Goal: Entertainment & Leisure: Browse casually

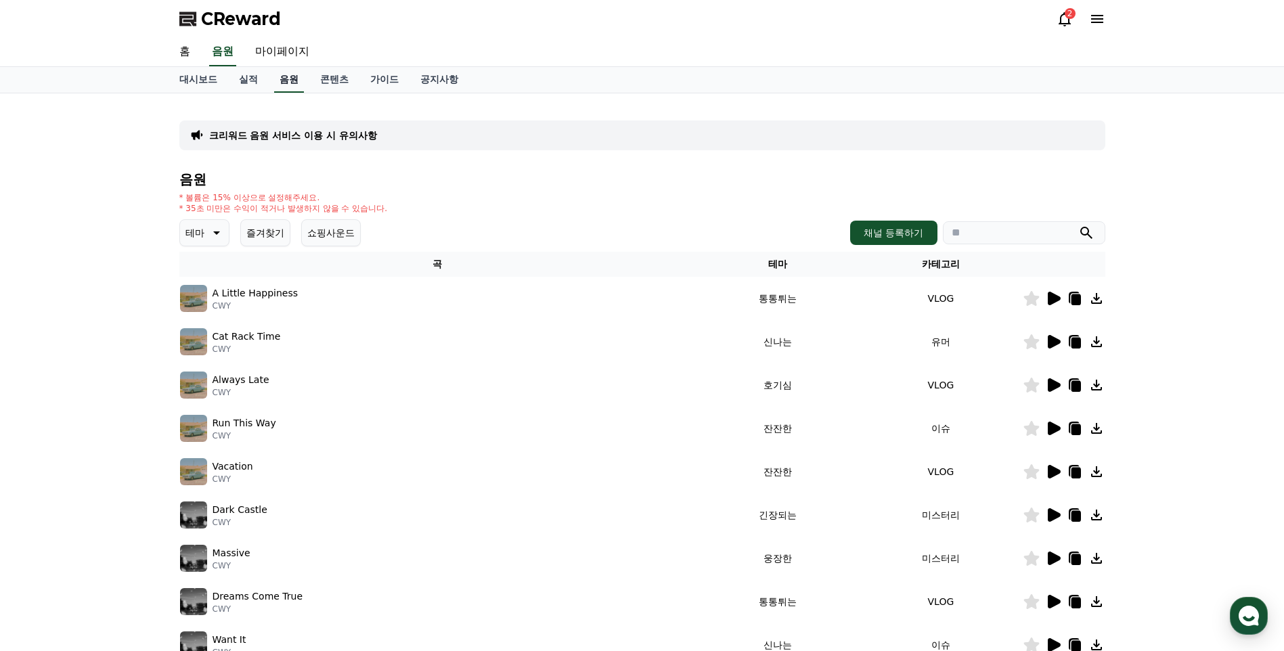
click at [292, 81] on link "음원" at bounding box center [289, 80] width 30 height 26
click at [206, 227] on button "테마" at bounding box center [204, 232] width 50 height 27
click at [214, 372] on button "코믹한" at bounding box center [200, 380] width 39 height 30
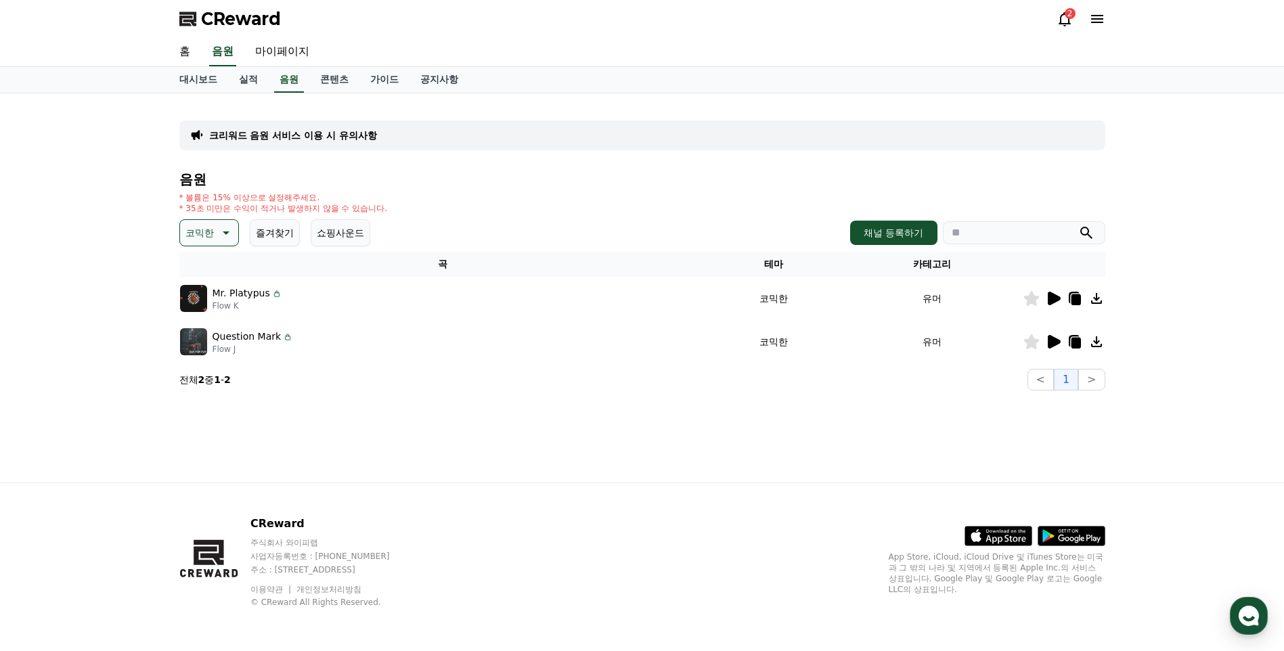
click at [1052, 303] on icon at bounding box center [1054, 299] width 13 height 14
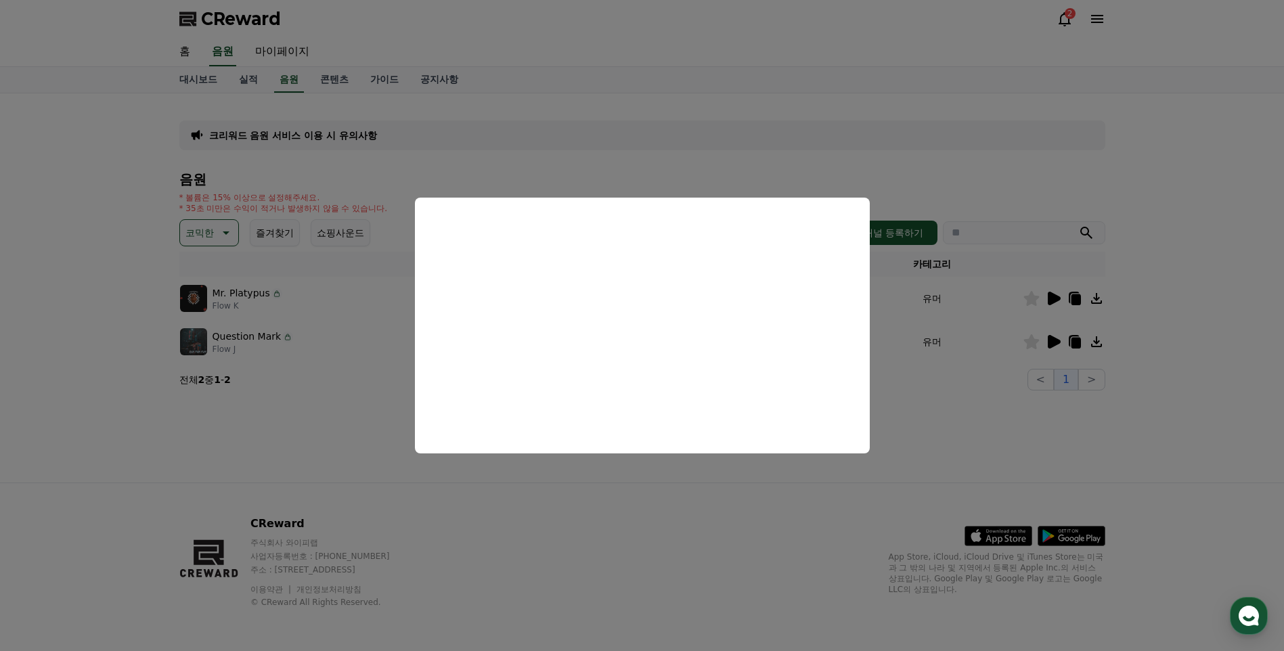
drag, startPoint x: 995, startPoint y: 427, endPoint x: 1045, endPoint y: 372, distance: 74.7
click at [996, 424] on button "close modal" at bounding box center [642, 325] width 1284 height 651
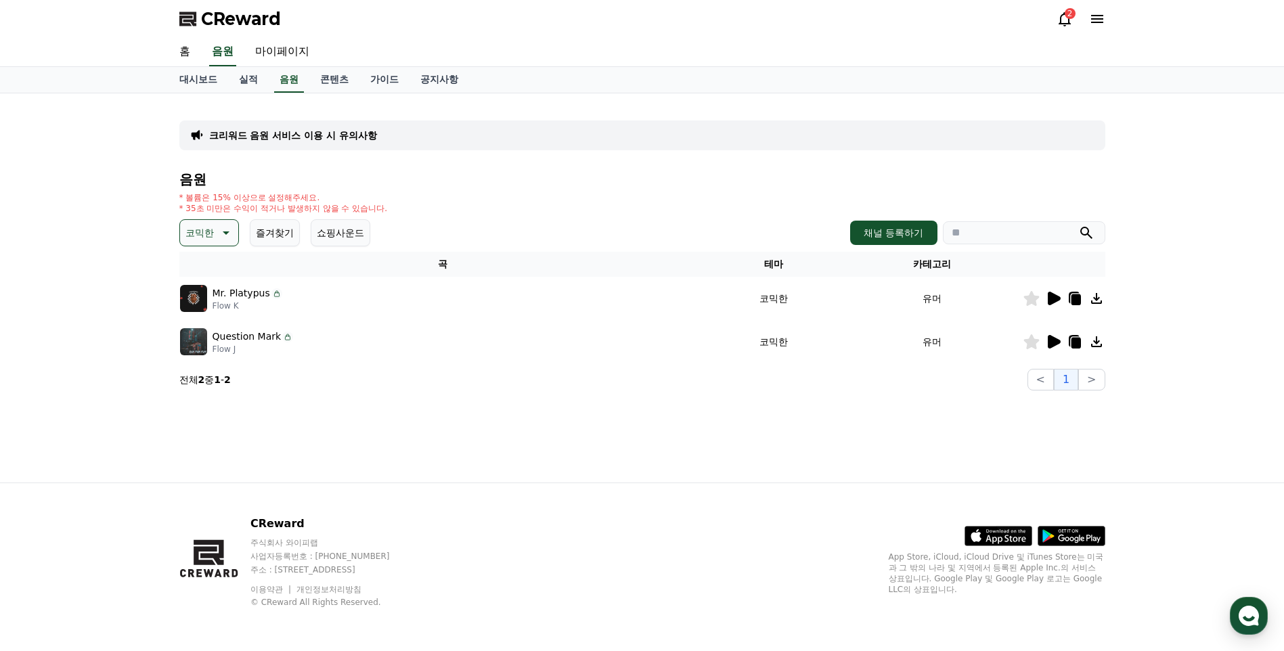
click at [1049, 334] on icon at bounding box center [1053, 342] width 16 height 16
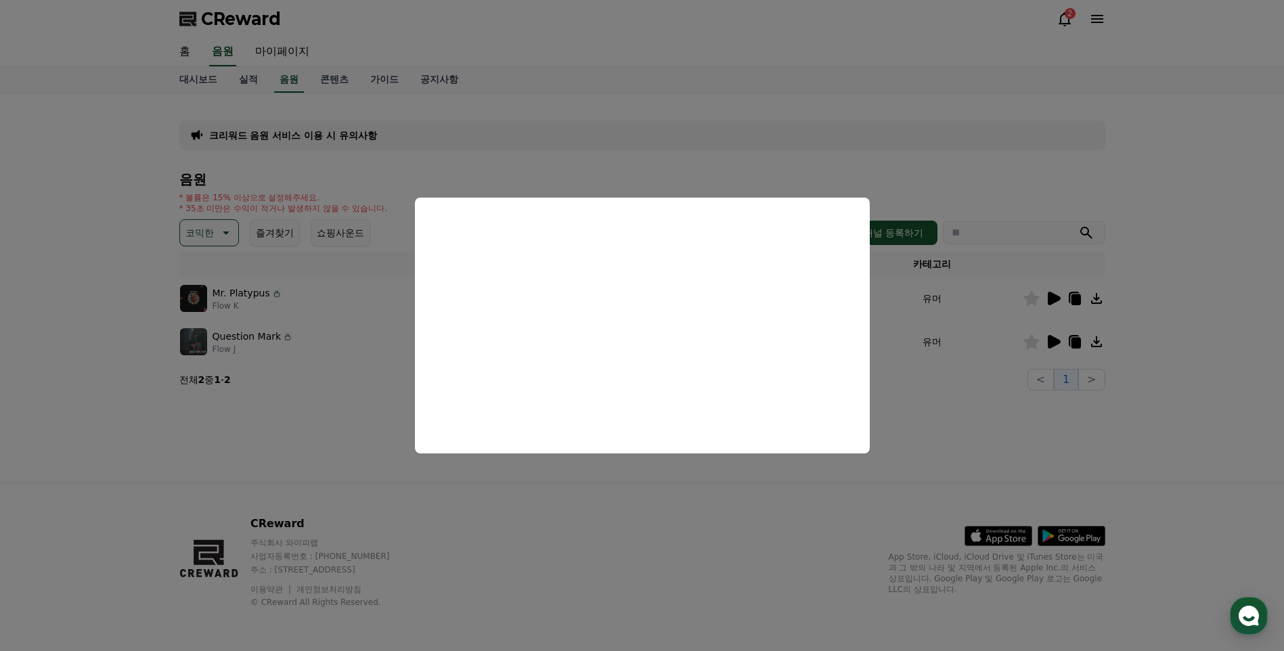
click at [686, 532] on button "close modal" at bounding box center [642, 325] width 1284 height 651
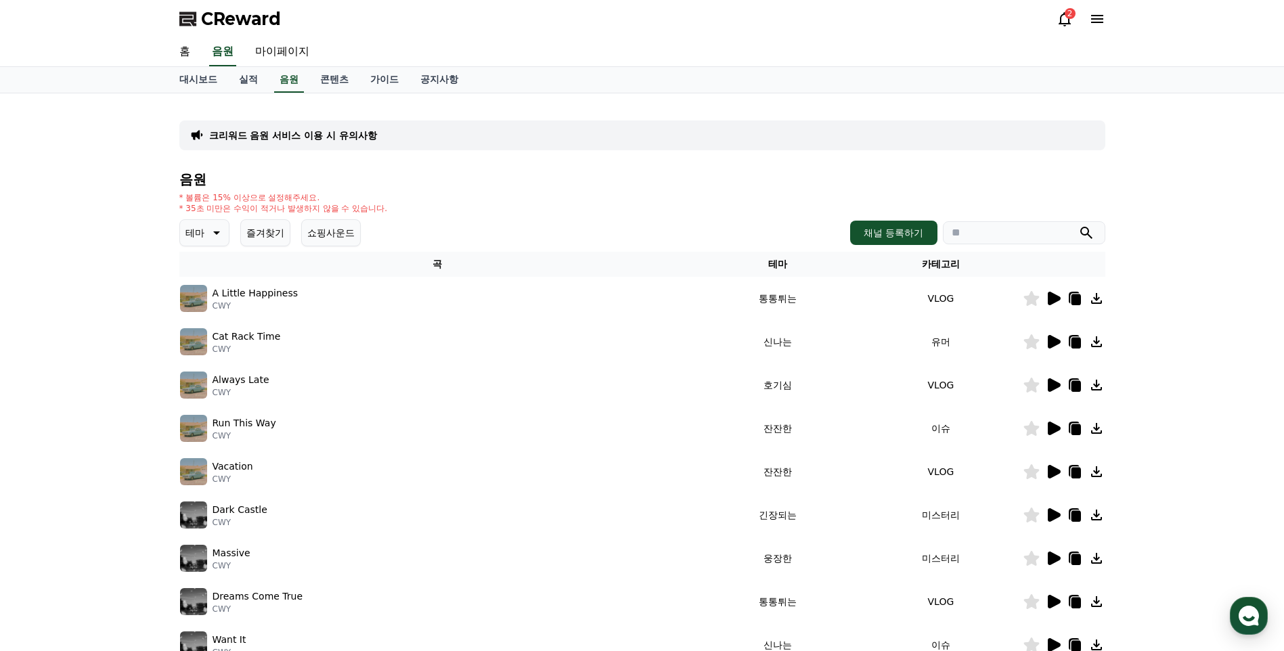
click at [1055, 510] on icon at bounding box center [1053, 515] width 16 height 16
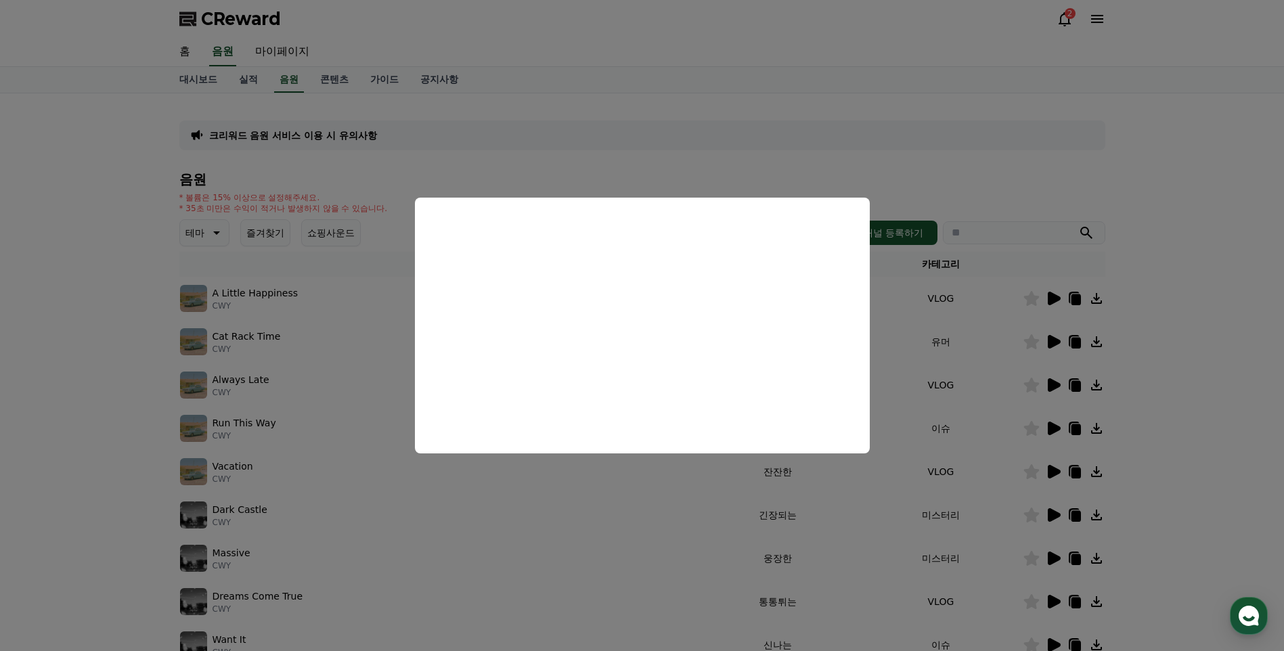
click at [687, 474] on button "close modal" at bounding box center [642, 325] width 1284 height 651
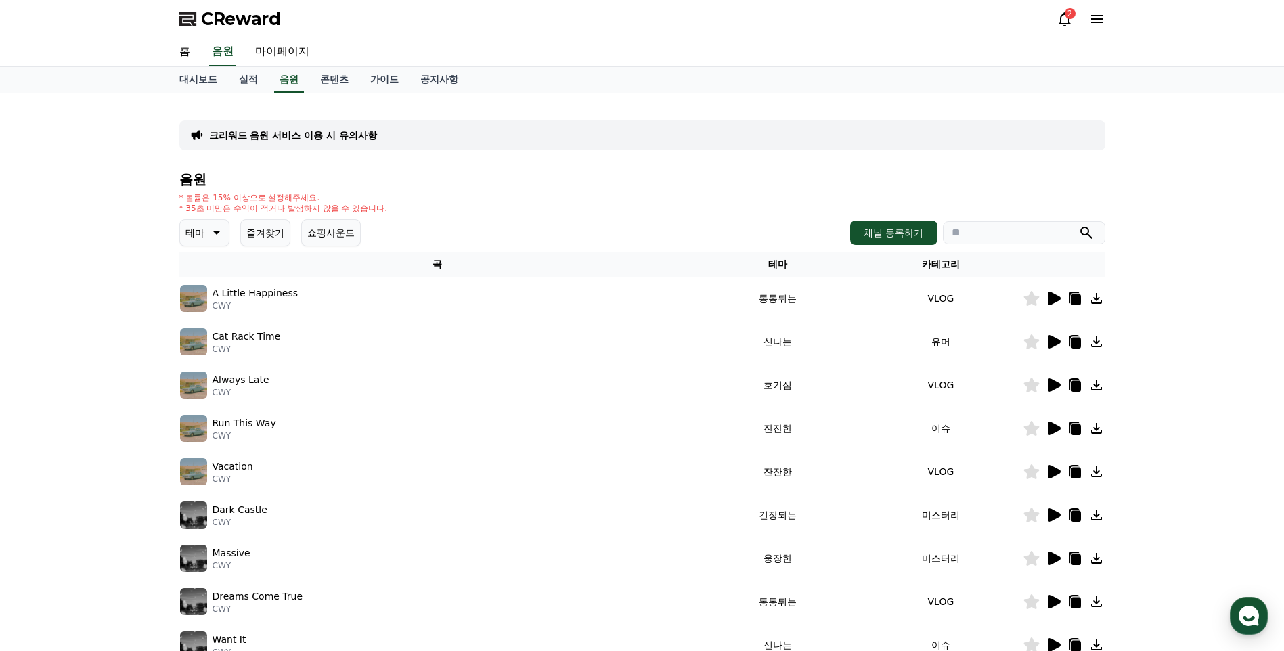
click at [1049, 476] on icon at bounding box center [1054, 472] width 13 height 14
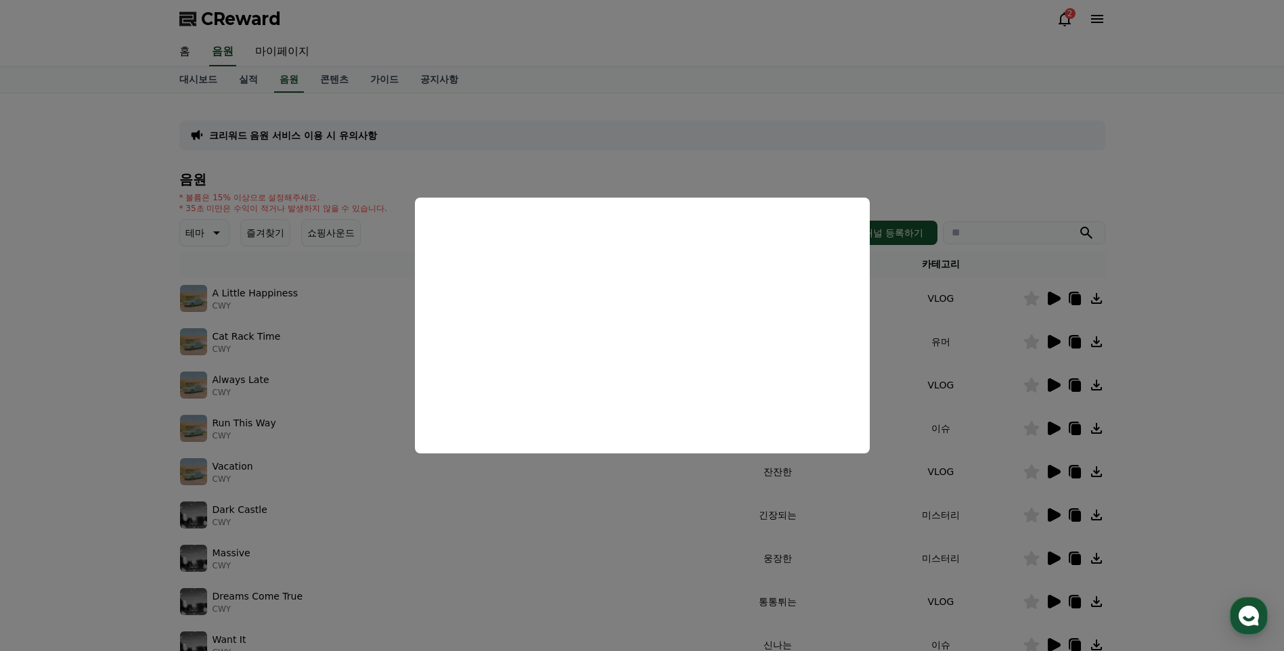
click at [606, 514] on button "close modal" at bounding box center [642, 325] width 1284 height 651
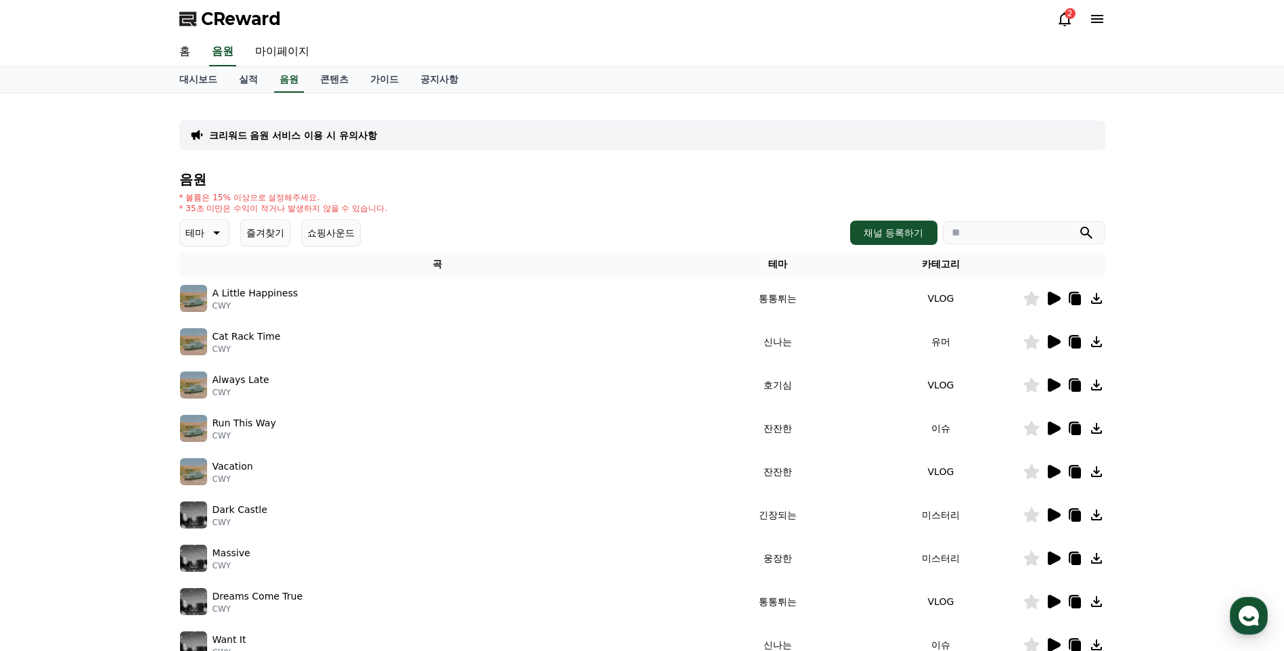
click at [1056, 430] on icon at bounding box center [1054, 429] width 13 height 14
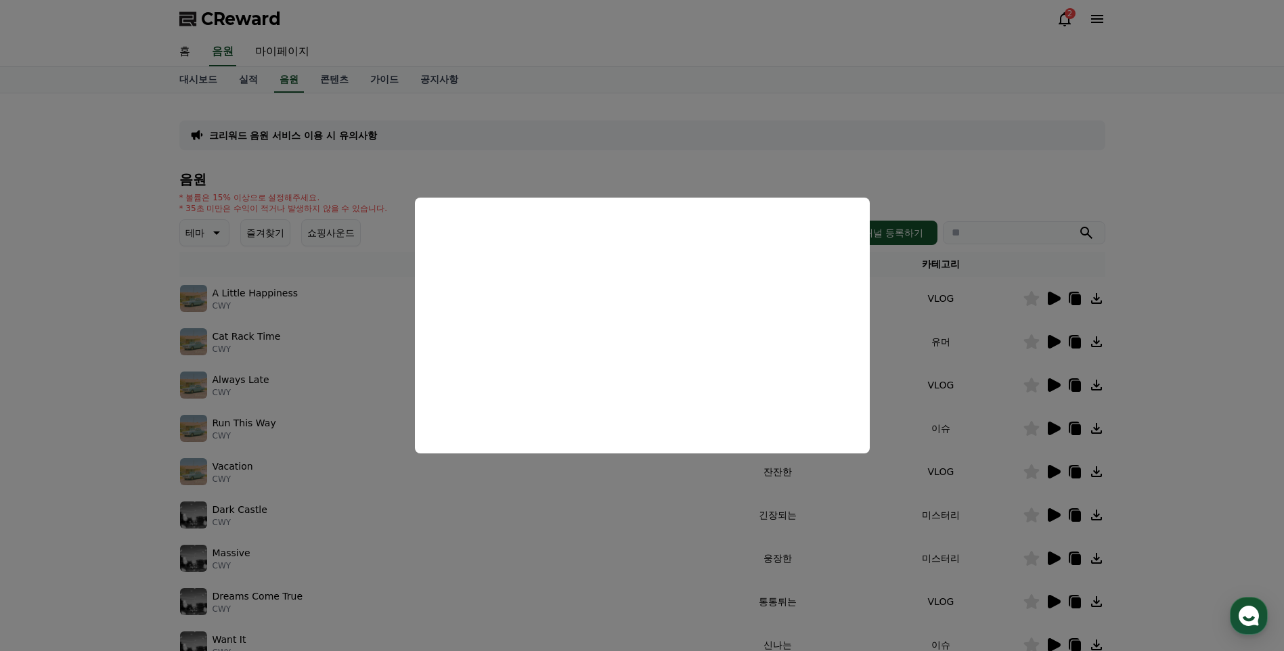
click at [600, 547] on button "close modal" at bounding box center [642, 325] width 1284 height 651
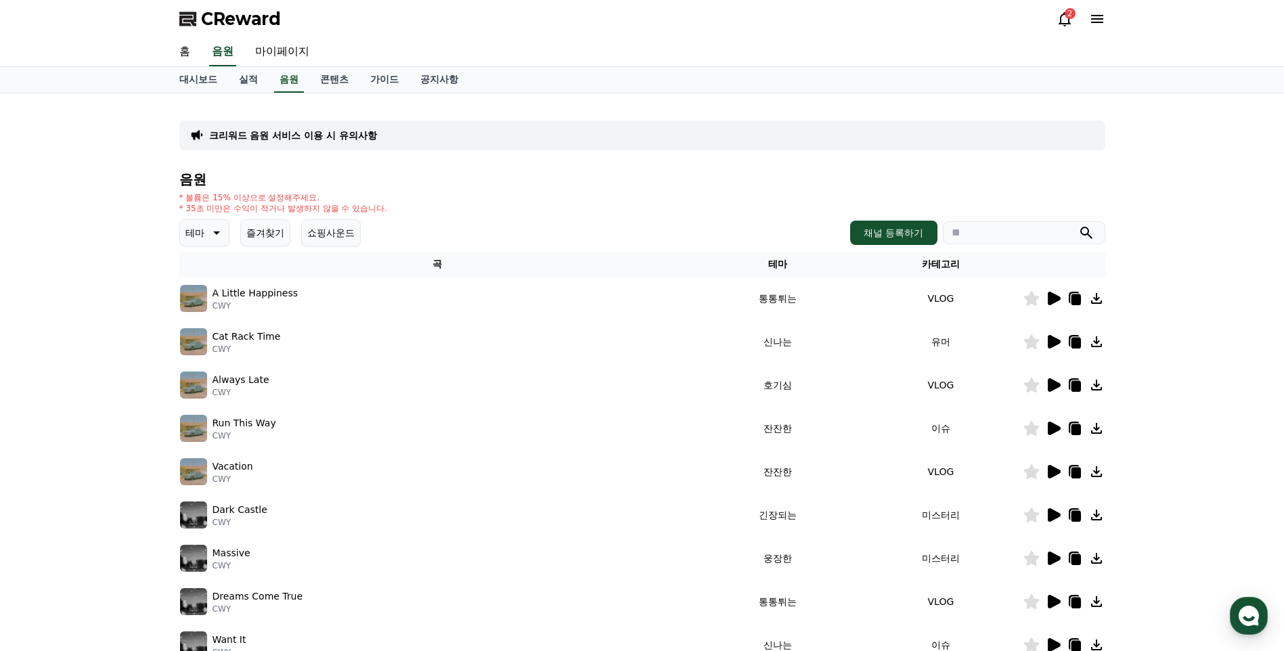
click at [215, 240] on icon at bounding box center [215, 233] width 16 height 16
click at [824, 187] on div "음원 * 볼륨은 15% 이상으로 설정해주세요. * 35초 미만은 수익이 적거나 발생하지 않을 수 있습니다. 테마 테마 전체 환상적인 호기심 어…" at bounding box center [642, 454] width 926 height 565
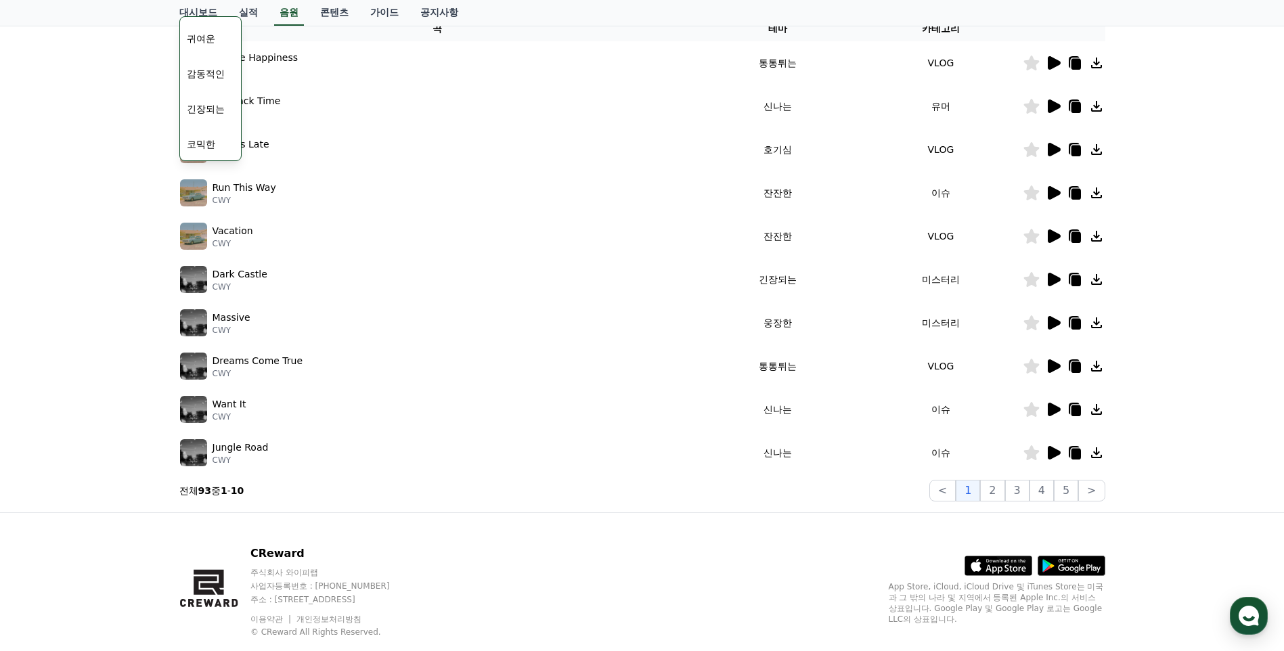
scroll to position [265, 0]
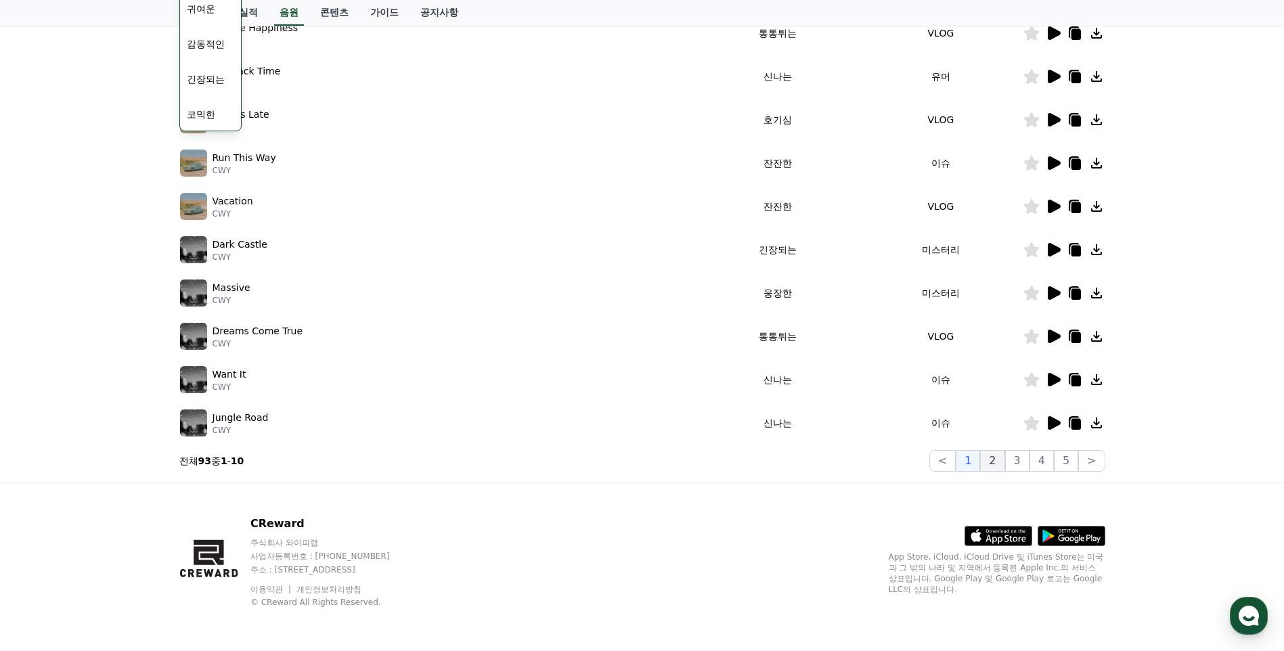
click at [1000, 461] on button "2" at bounding box center [992, 461] width 24 height 22
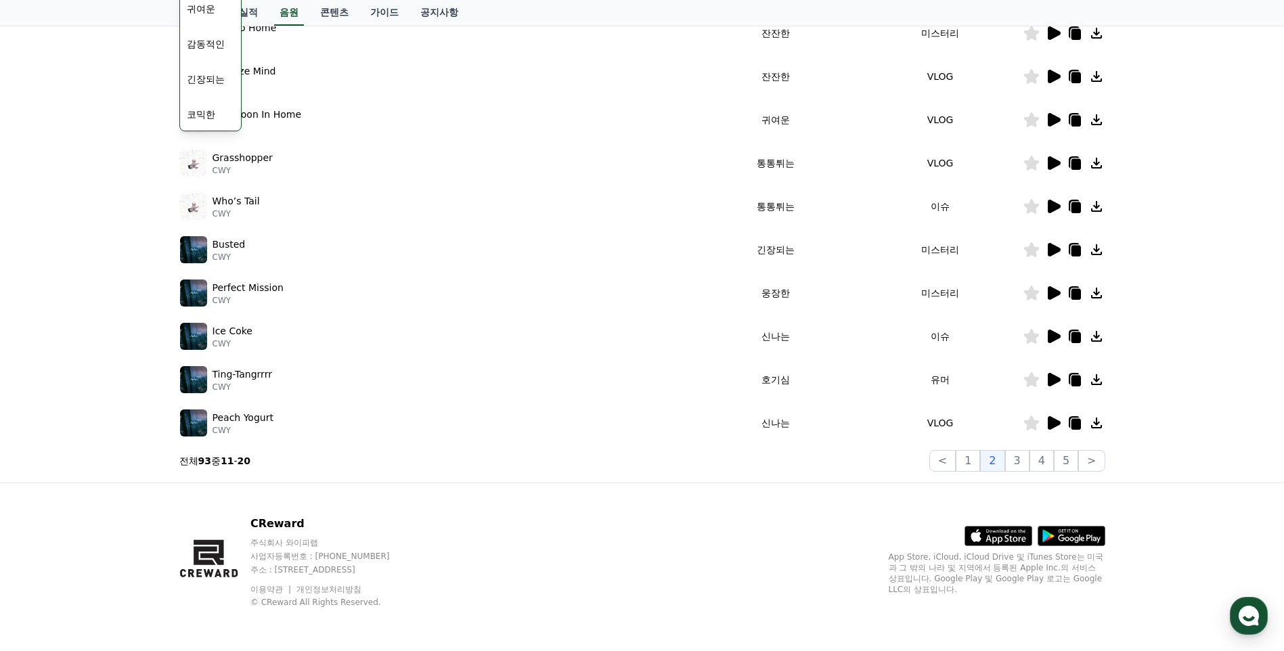
click at [29, 438] on div "크리워드 음원 서비스 이용 시 유의사항 음원 * 볼륨은 15% 이상으로 설정해주세요. * 35초 미만은 수익이 적거나 발생하지 않을 수 있습니…" at bounding box center [642, 155] width 1284 height 654
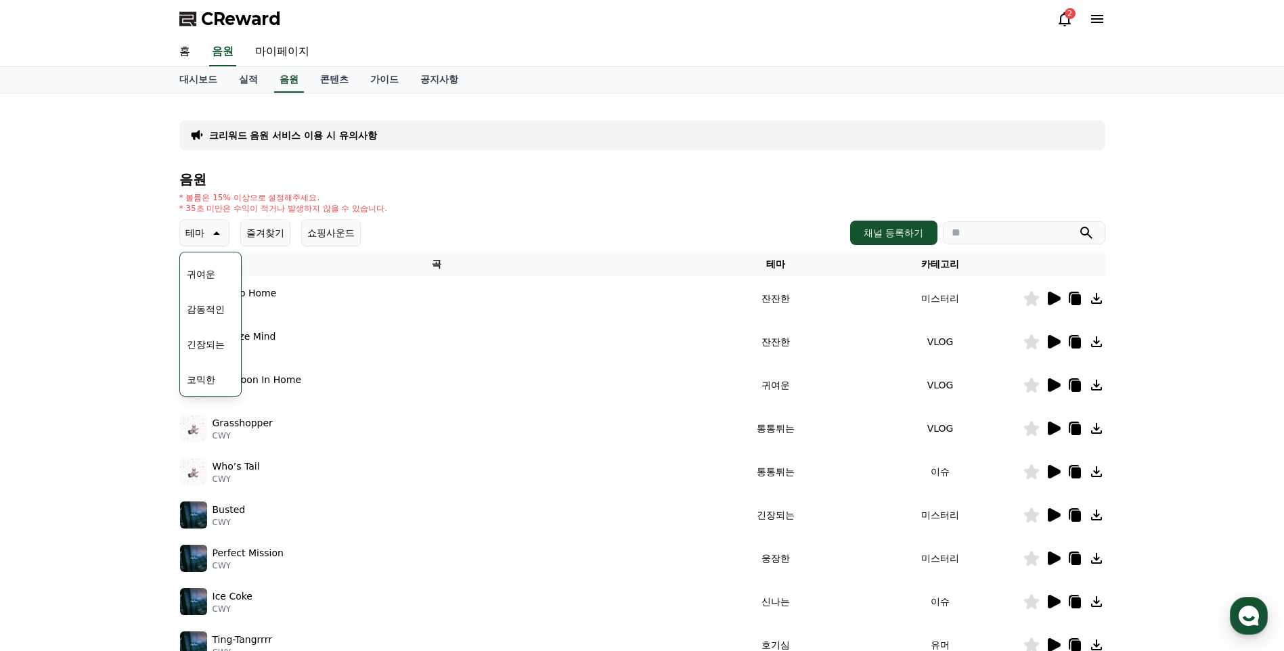
drag, startPoint x: 206, startPoint y: 342, endPoint x: 213, endPoint y: 326, distance: 17.0
click at [207, 342] on button "긴장되는" at bounding box center [205, 345] width 49 height 30
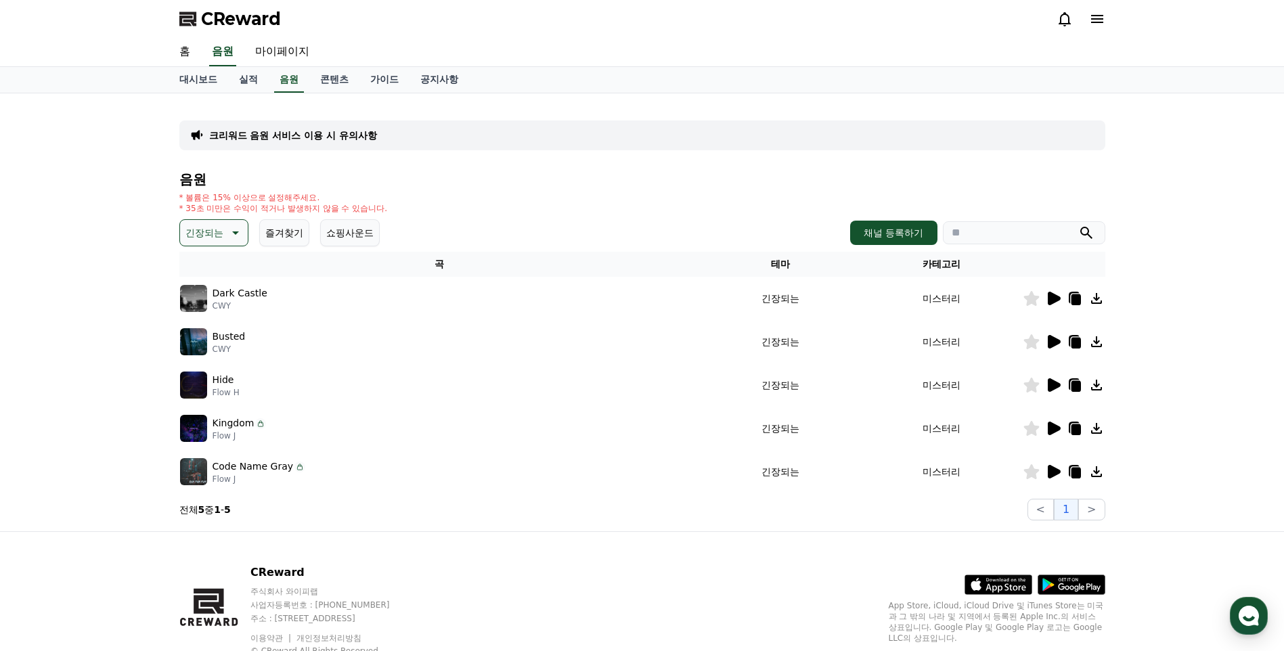
click at [568, 174] on h4 "음원" at bounding box center [642, 179] width 926 height 15
click at [1052, 299] on icon at bounding box center [1054, 299] width 13 height 14
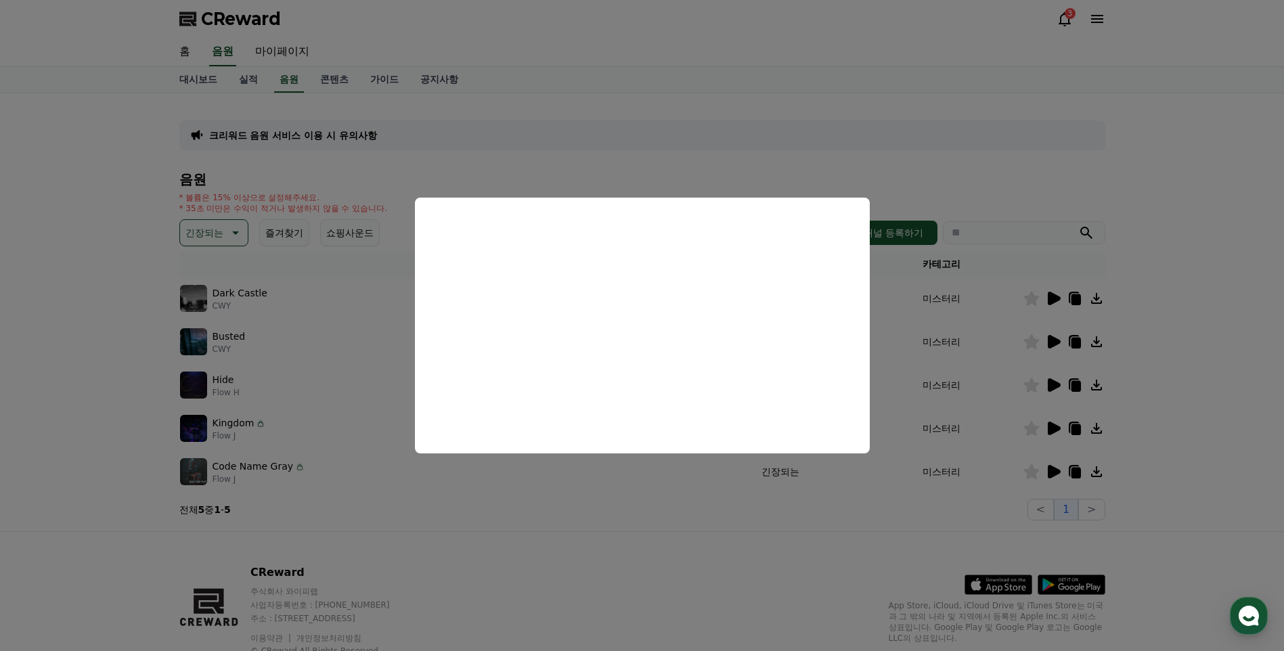
click at [843, 93] on button "close modal" at bounding box center [642, 325] width 1284 height 651
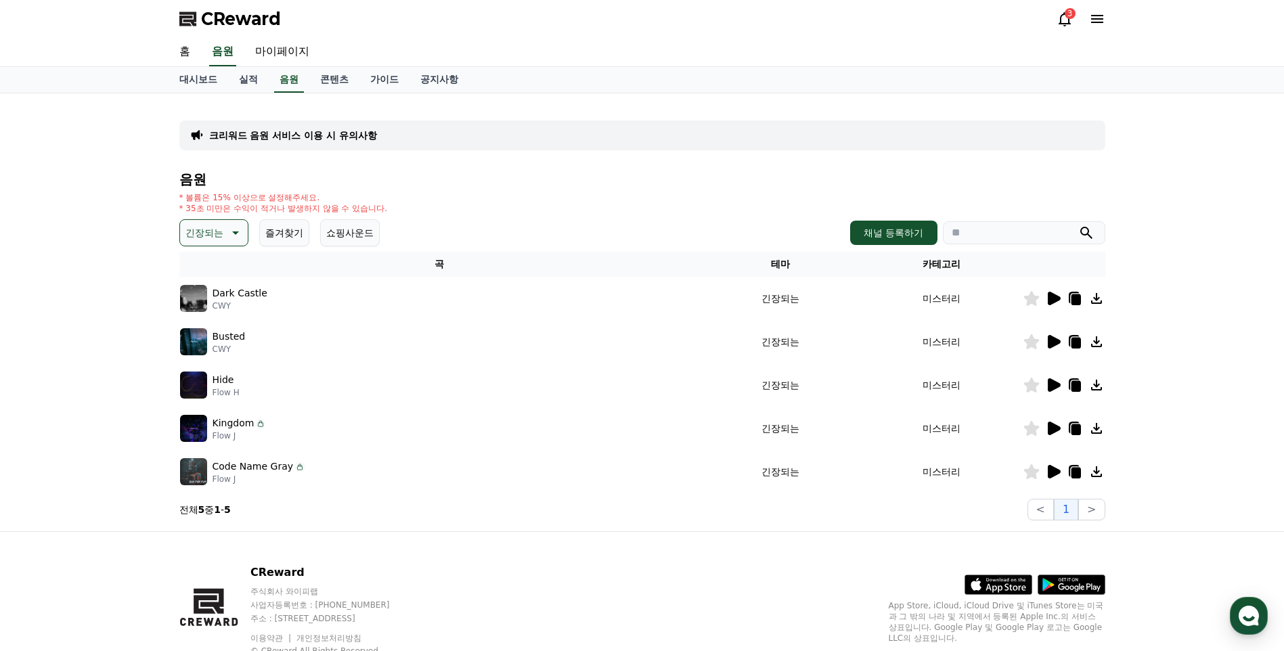
click at [809, 153] on div "크리워드 음원 서비스 이용 시 유의사항 음원 * 볼륨은 15% 이상으로 설정해주세요. * 35초 미만은 수익이 적거나 발생하지 않을 수 있습니…" at bounding box center [642, 312] width 926 height 416
click at [294, 82] on link "음원" at bounding box center [289, 80] width 30 height 26
click at [1030, 241] on input "search" at bounding box center [1024, 232] width 162 height 23
type input "*"
type input "**********"
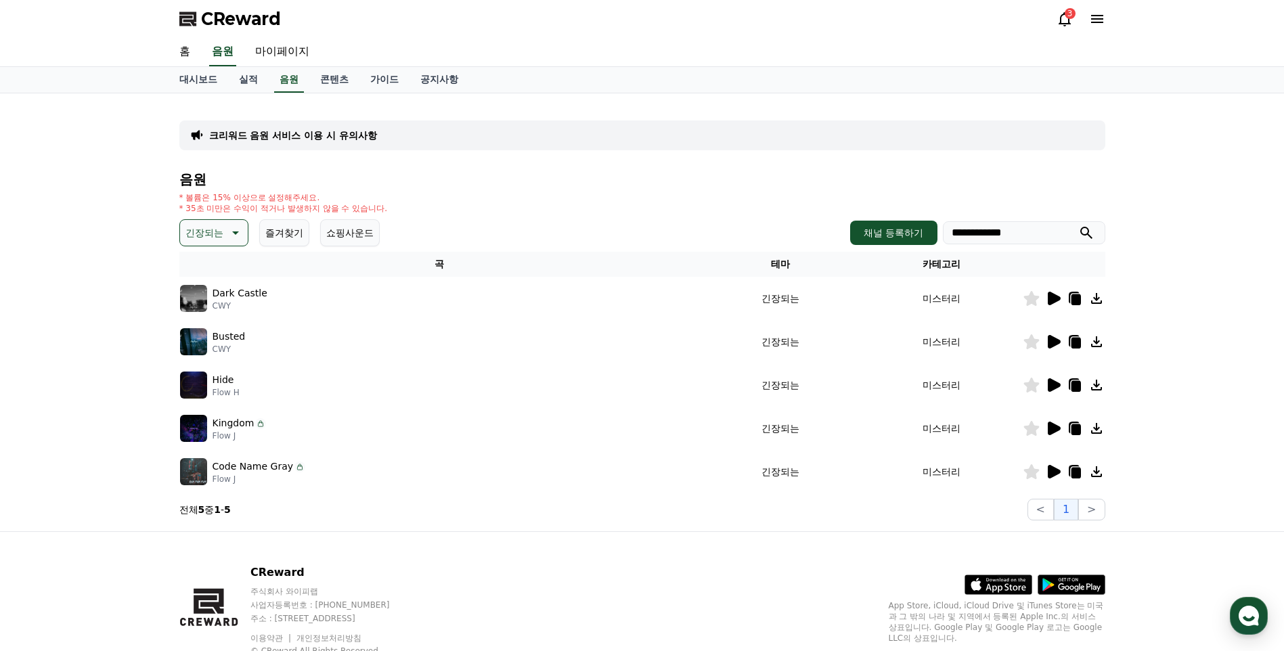
click at [1078, 225] on button "submit" at bounding box center [1086, 233] width 16 height 16
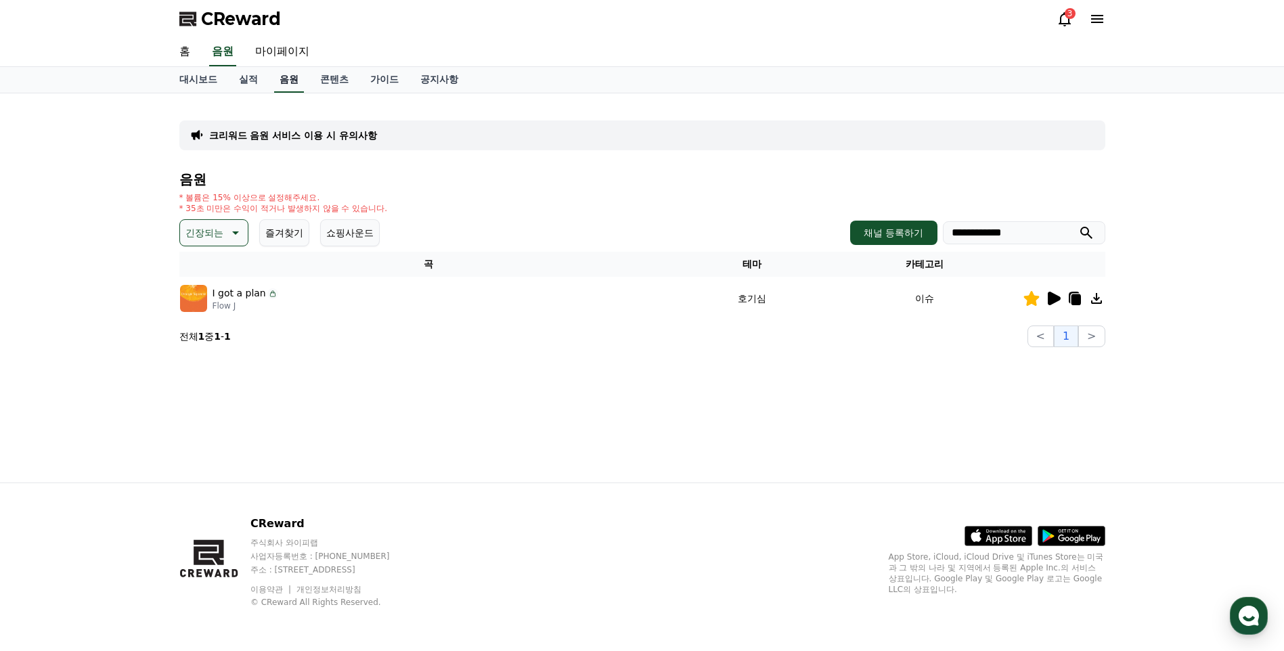
click at [291, 79] on link "음원" at bounding box center [289, 80] width 30 height 26
click at [244, 86] on link "실적" at bounding box center [248, 80] width 41 height 26
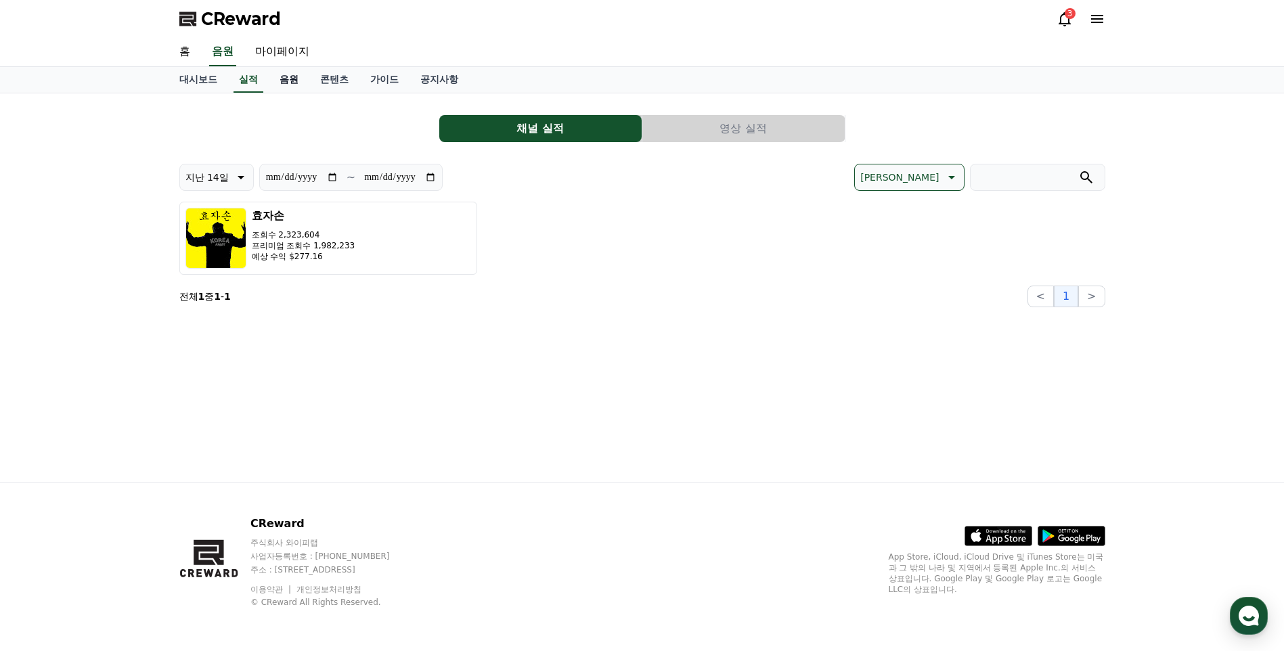
click at [288, 81] on link "음원" at bounding box center [289, 80] width 41 height 26
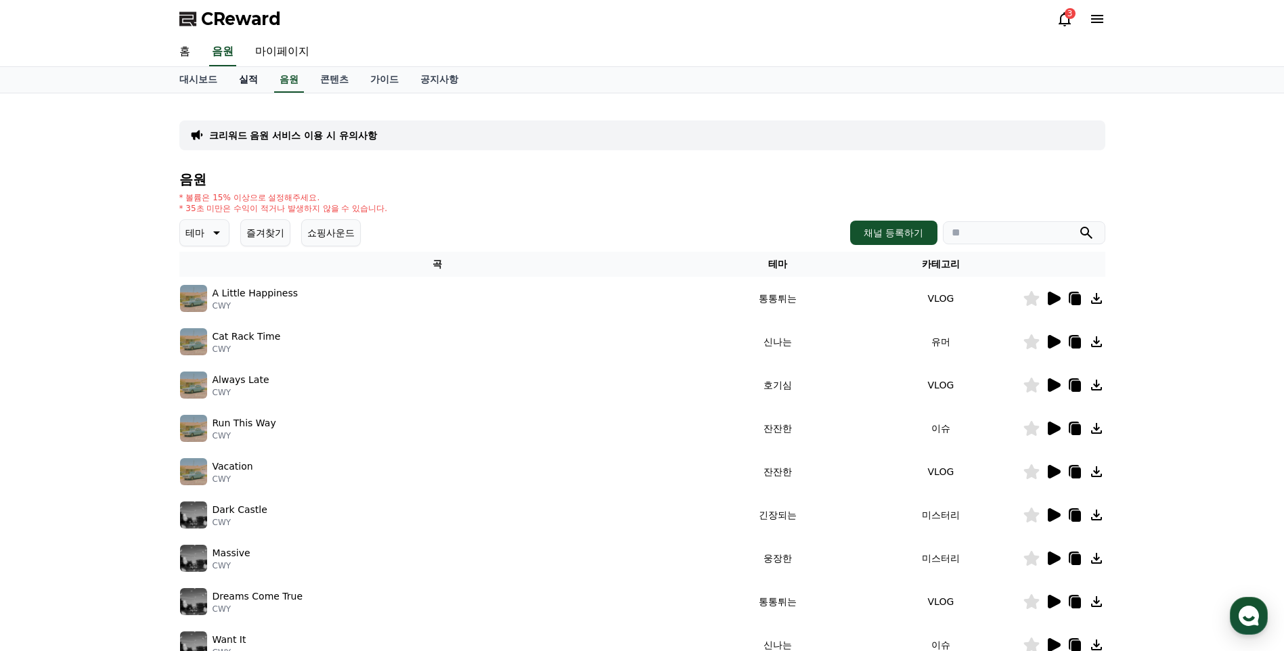
click at [252, 85] on link "실적" at bounding box center [248, 80] width 41 height 26
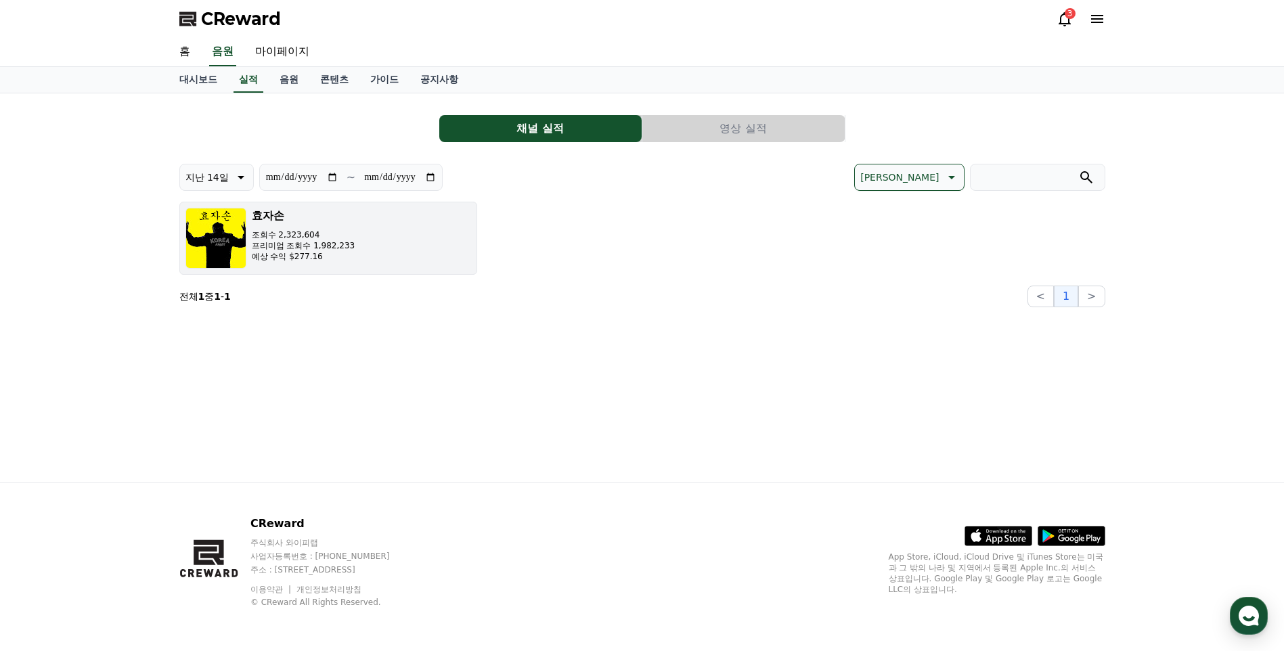
click at [363, 238] on button "효자손 조회수 2,323,604 프리미엄 조회수 1,982,233 예상 수익 $277.16" at bounding box center [328, 238] width 298 height 73
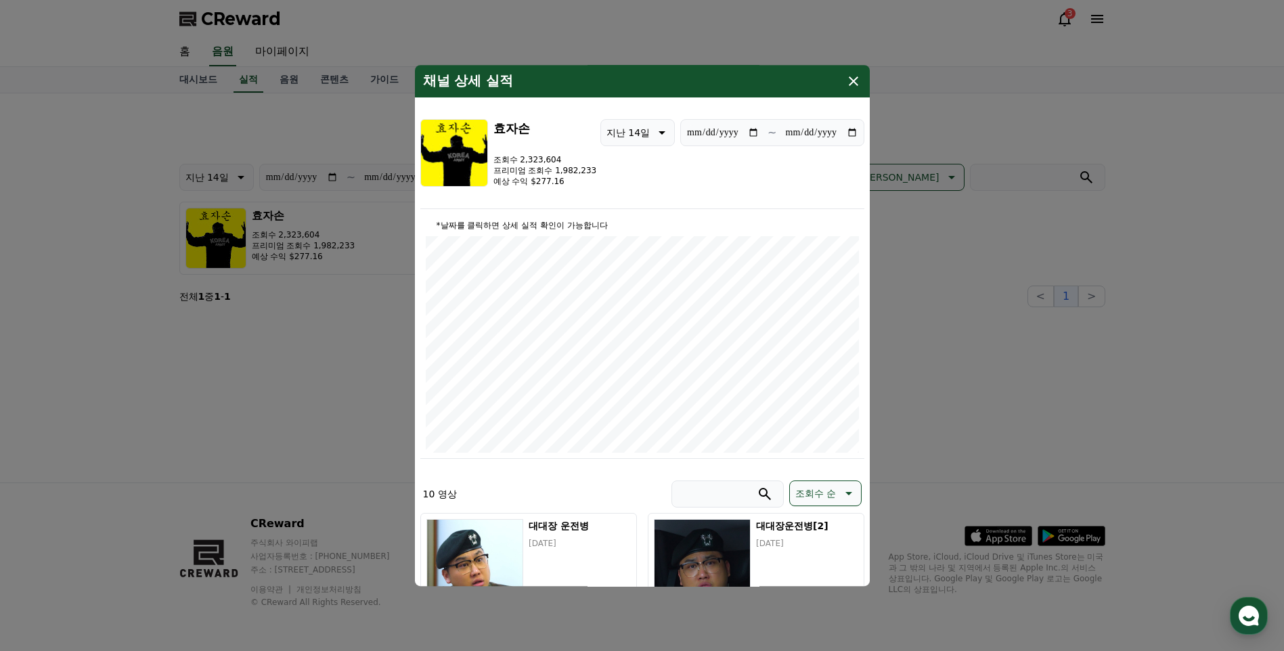
click at [855, 77] on icon "modal" at bounding box center [853, 81] width 16 height 16
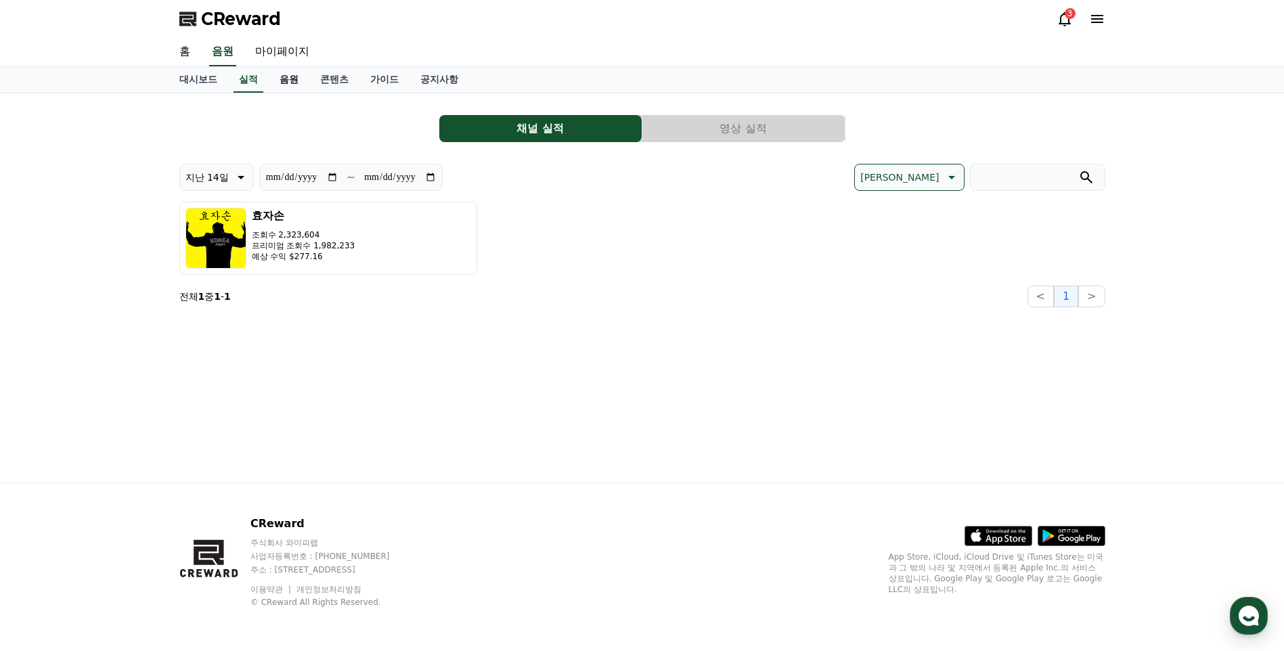
click at [292, 81] on link "음원" at bounding box center [289, 80] width 41 height 26
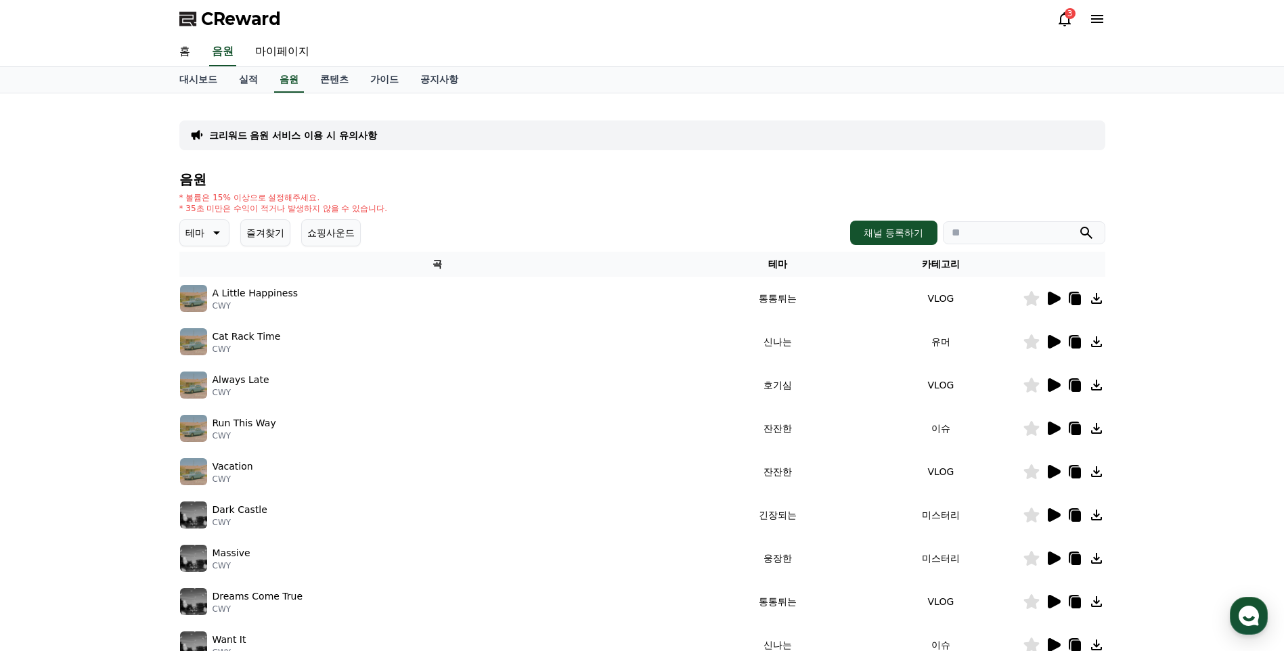
click at [1052, 467] on icon at bounding box center [1054, 472] width 13 height 14
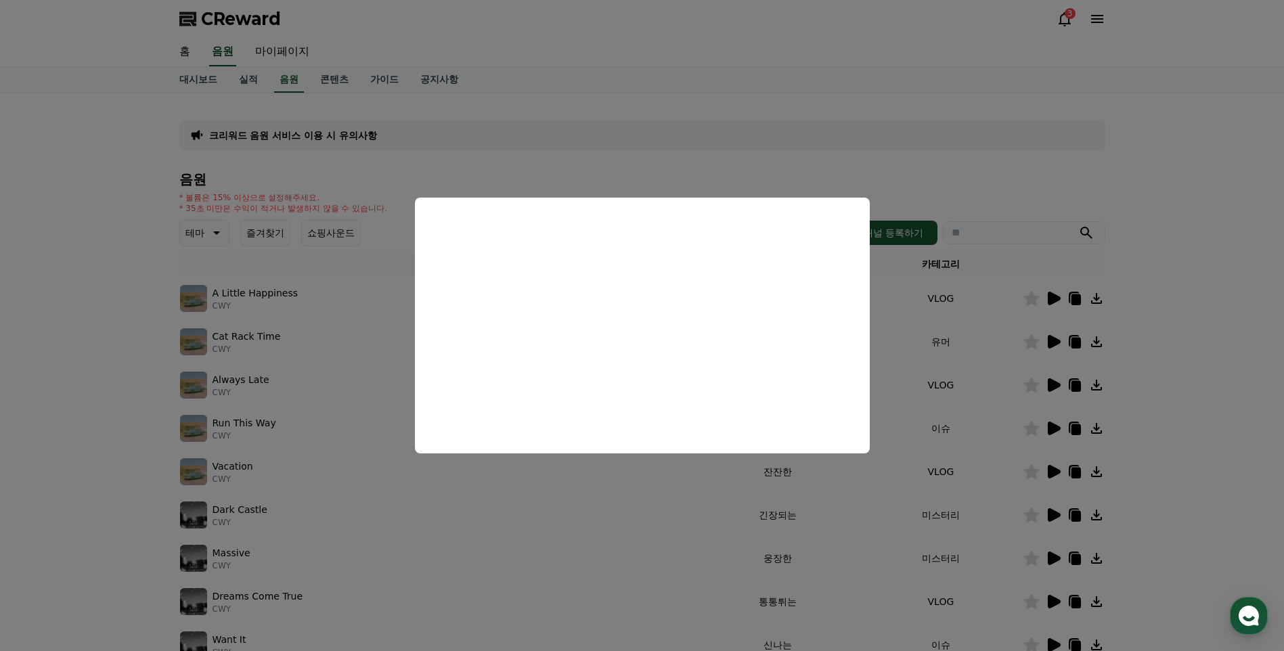
click at [997, 166] on button "close modal" at bounding box center [642, 325] width 1284 height 651
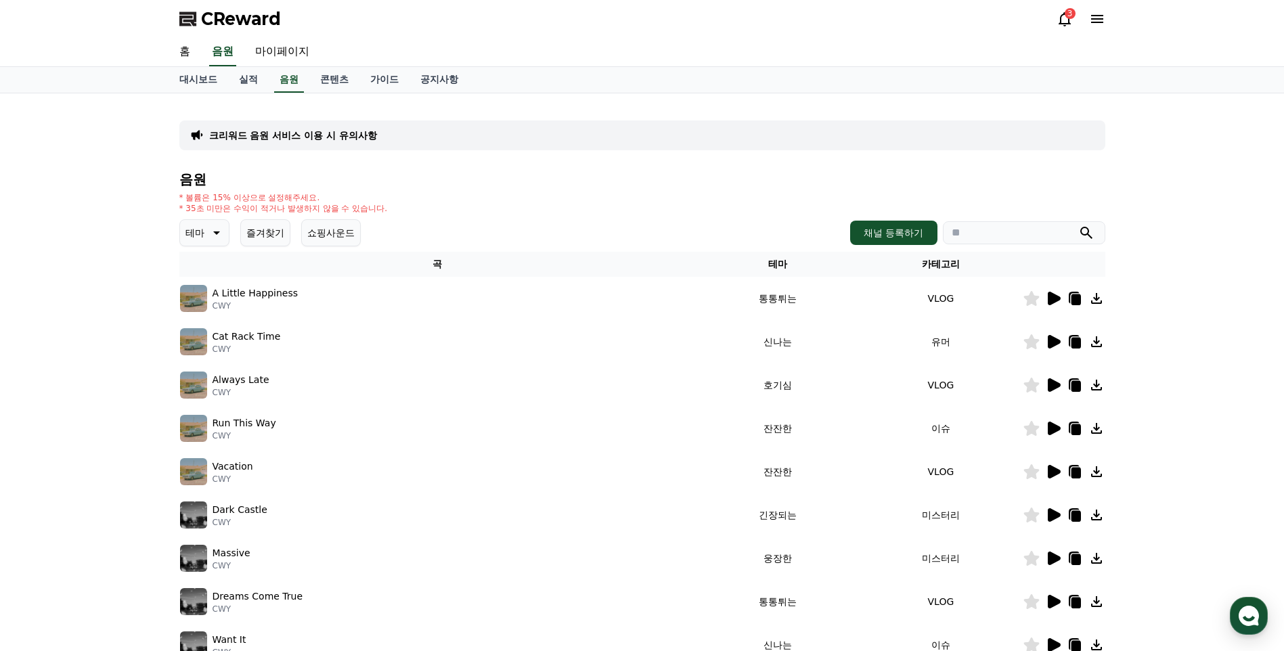
click at [223, 233] on button "테마" at bounding box center [204, 232] width 50 height 27
click at [217, 346] on button "긴장되는" at bounding box center [205, 345] width 49 height 30
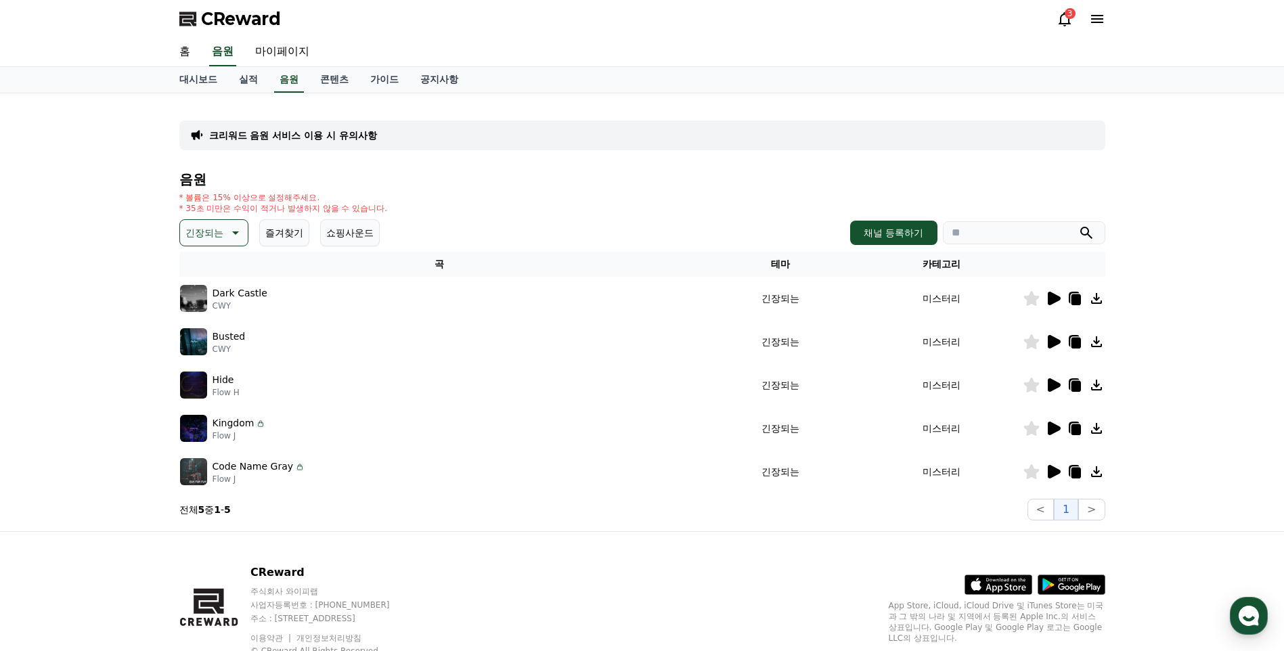
click at [1058, 344] on icon at bounding box center [1054, 342] width 13 height 14
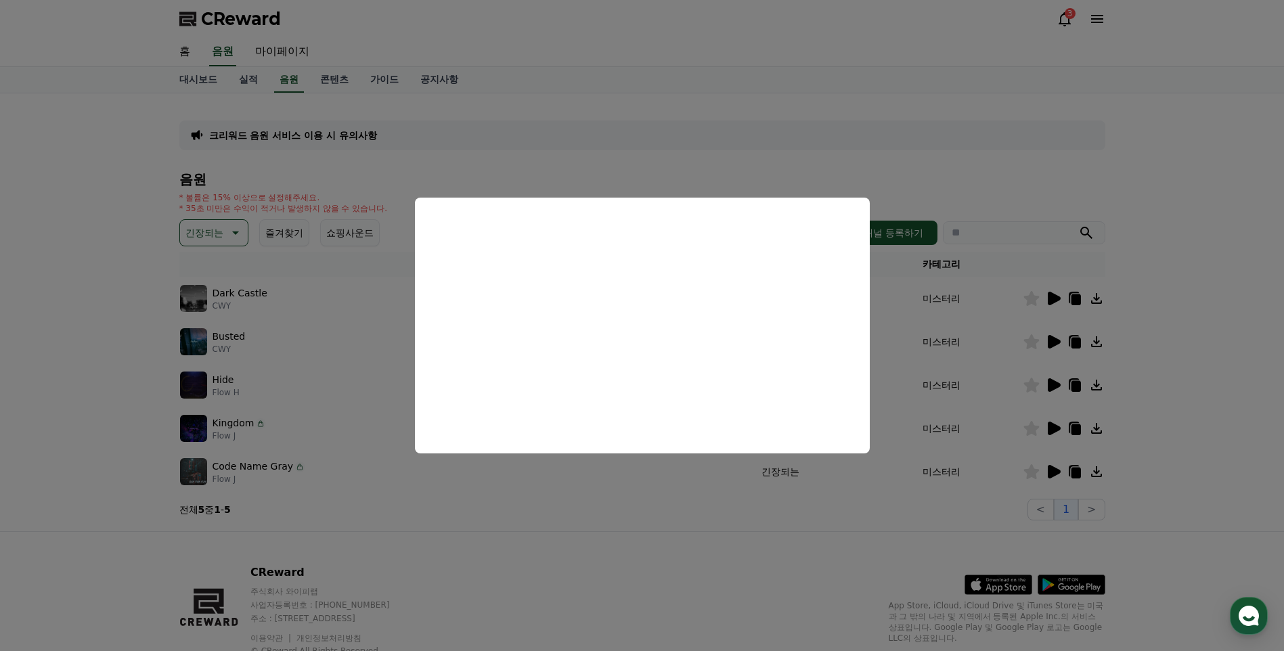
click at [803, 507] on button "close modal" at bounding box center [642, 325] width 1284 height 651
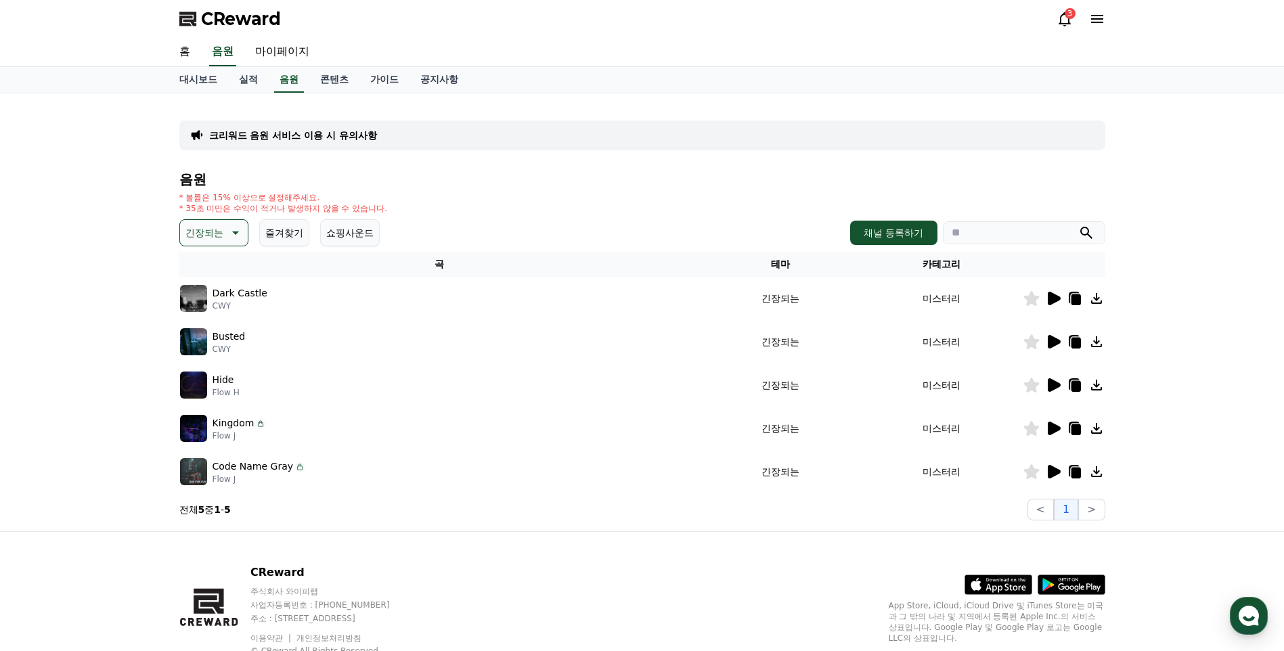
click at [1075, 384] on icon at bounding box center [1075, 386] width 9 height 11
click at [1043, 387] on div at bounding box center [1063, 385] width 81 height 16
click at [1054, 387] on icon at bounding box center [1054, 385] width 13 height 14
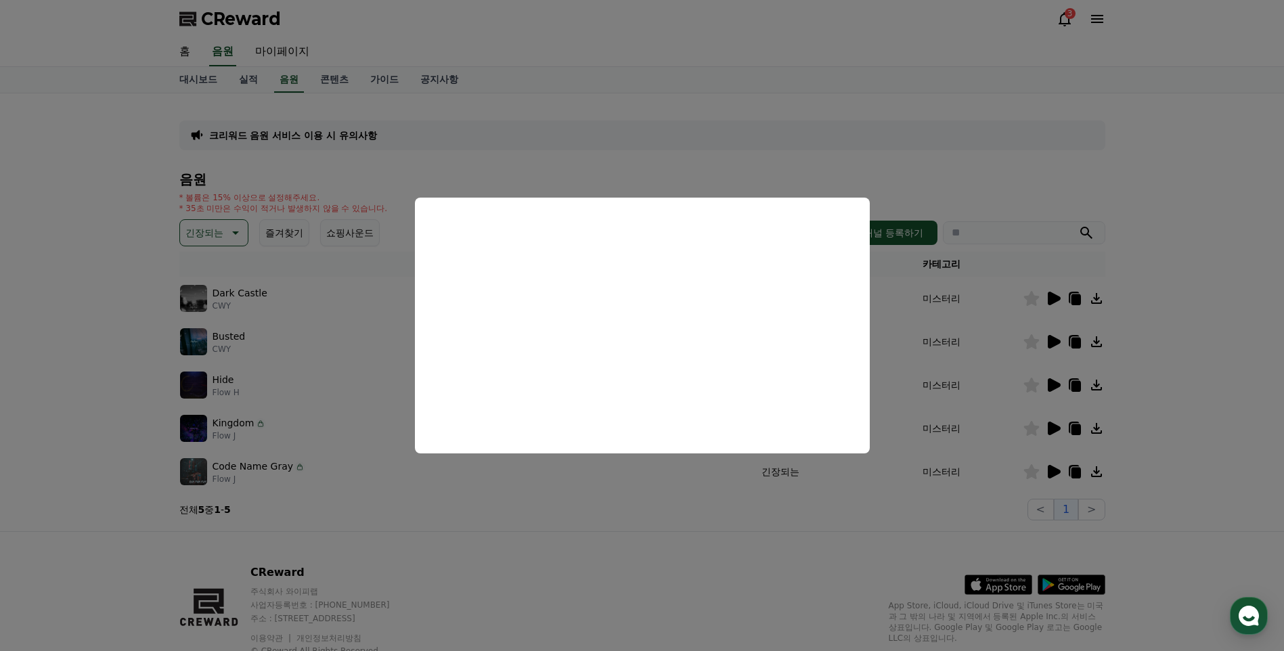
click at [1057, 428] on button "close modal" at bounding box center [642, 325] width 1284 height 651
click at [1056, 428] on icon at bounding box center [1054, 429] width 13 height 14
click at [1071, 506] on button "close modal" at bounding box center [642, 325] width 1284 height 651
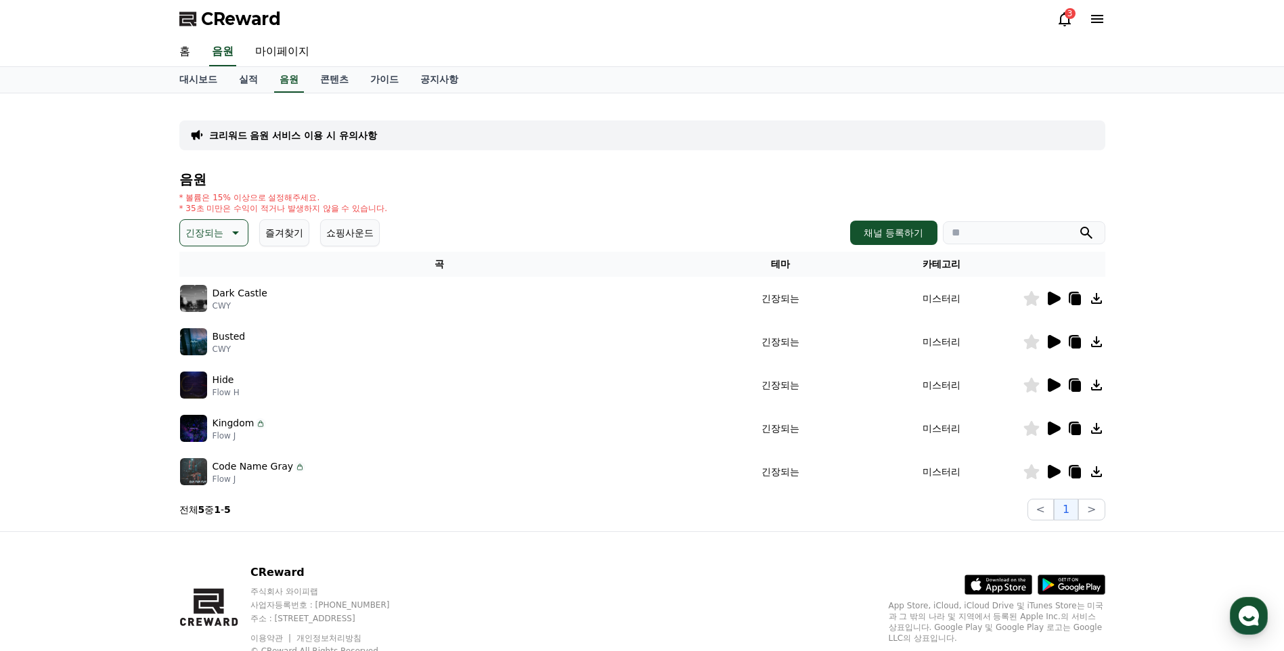
click at [1053, 468] on icon at bounding box center [1054, 472] width 13 height 14
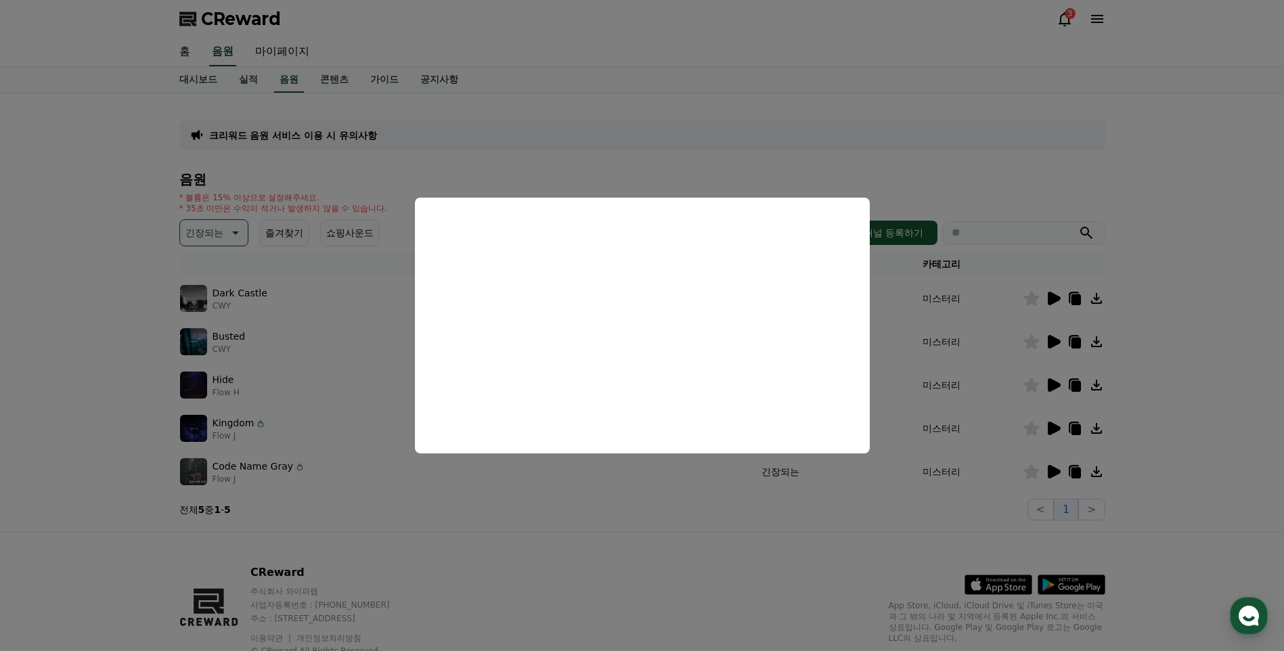
click at [696, 524] on button "close modal" at bounding box center [642, 325] width 1284 height 651
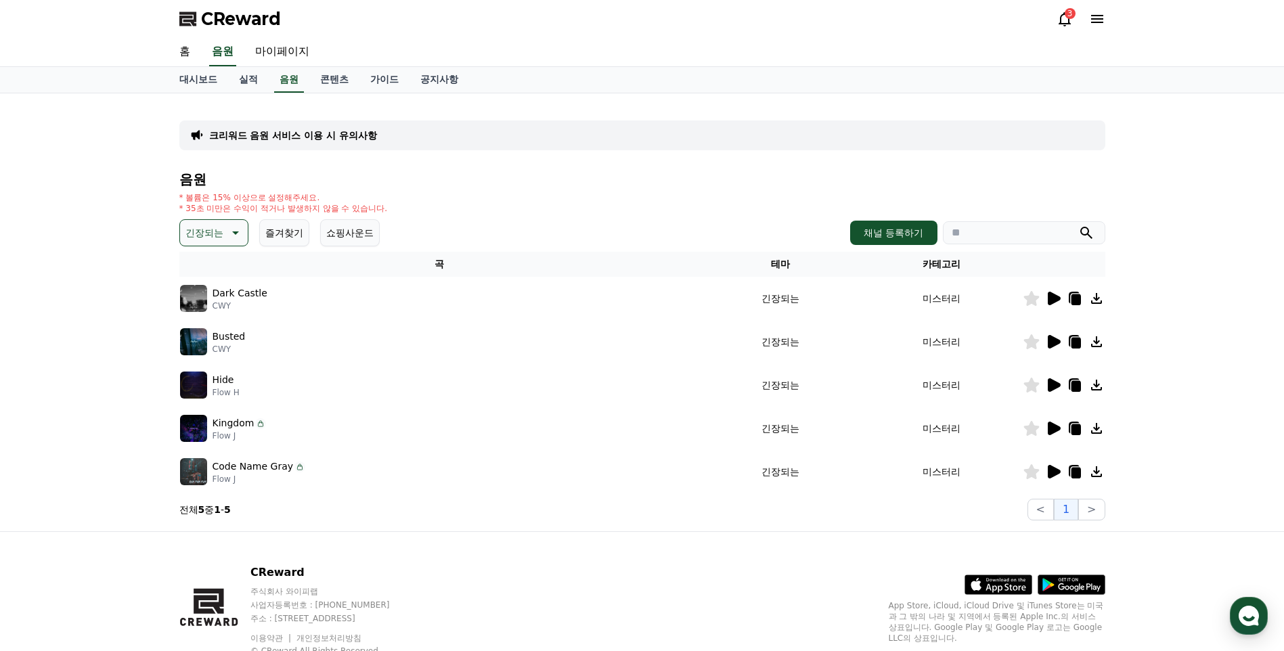
click at [1049, 384] on icon at bounding box center [1054, 385] width 13 height 14
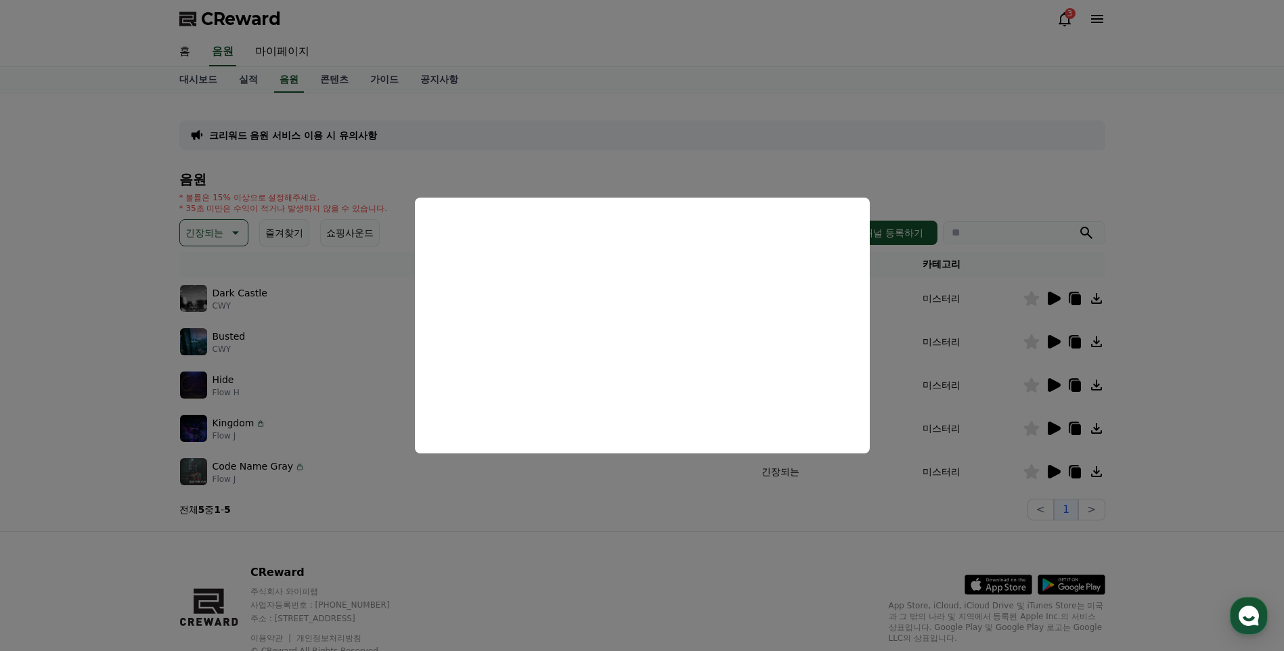
click at [758, 523] on button "close modal" at bounding box center [642, 325] width 1284 height 651
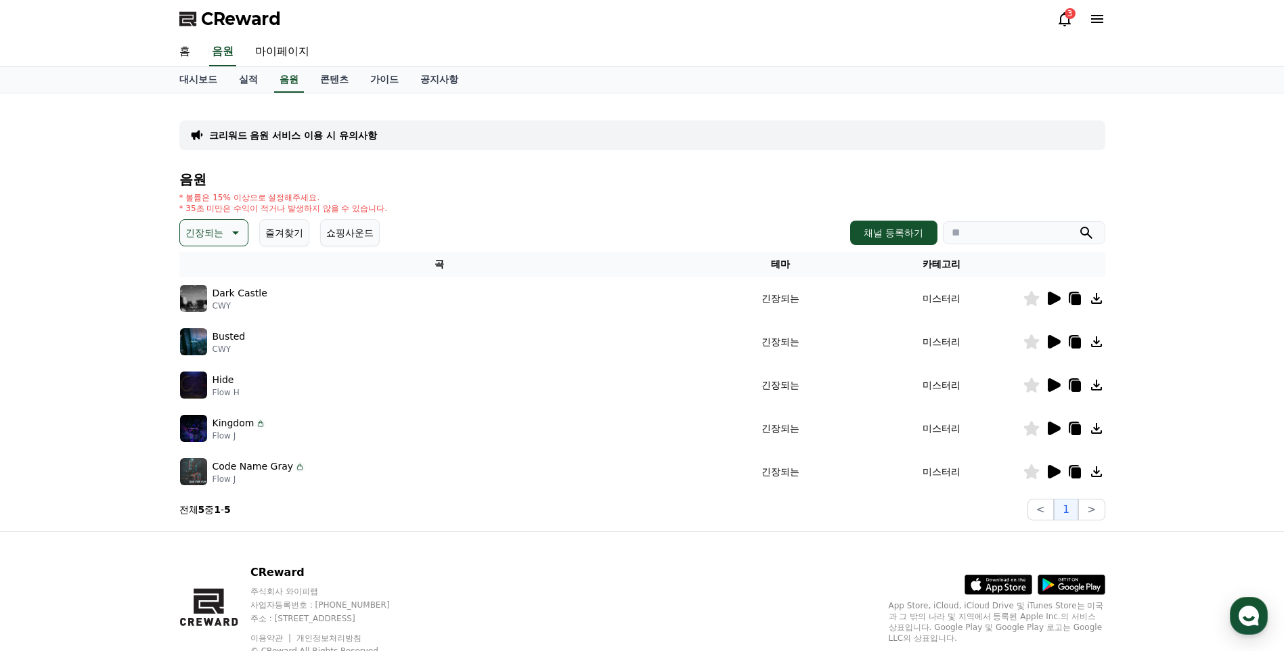
click at [218, 247] on div "음원 * 볼륨은 15% 이상으로 설정해주세요. * 35초 미만은 수익이 적거나 발생하지 않을 수 있습니다. 긴장되는 즐겨찾기 쇼핑사운드 채널 …" at bounding box center [642, 346] width 926 height 349
click at [225, 237] on button "긴장되는" at bounding box center [213, 232] width 69 height 27
click at [210, 307] on button "환상적인" at bounding box center [205, 304] width 49 height 30
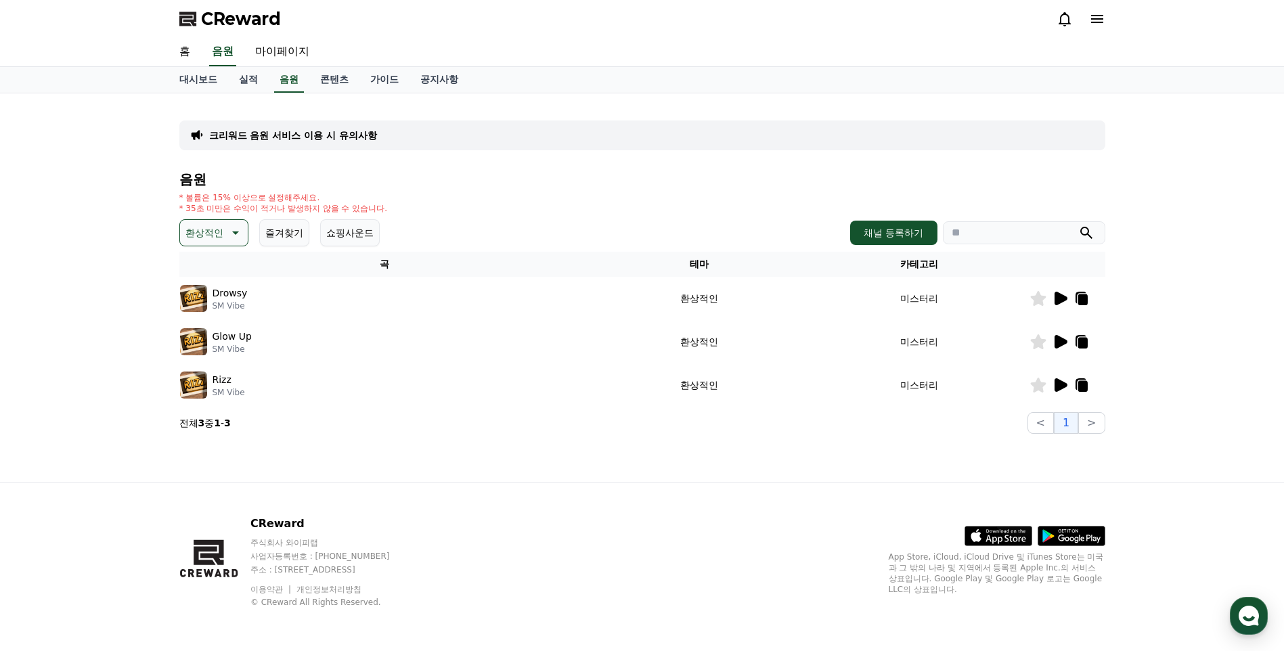
click at [227, 212] on p "* 35초 미만은 수익이 적거나 발생하지 않을 수 있습니다." at bounding box center [283, 208] width 208 height 11
click at [1057, 299] on icon at bounding box center [1060, 299] width 13 height 14
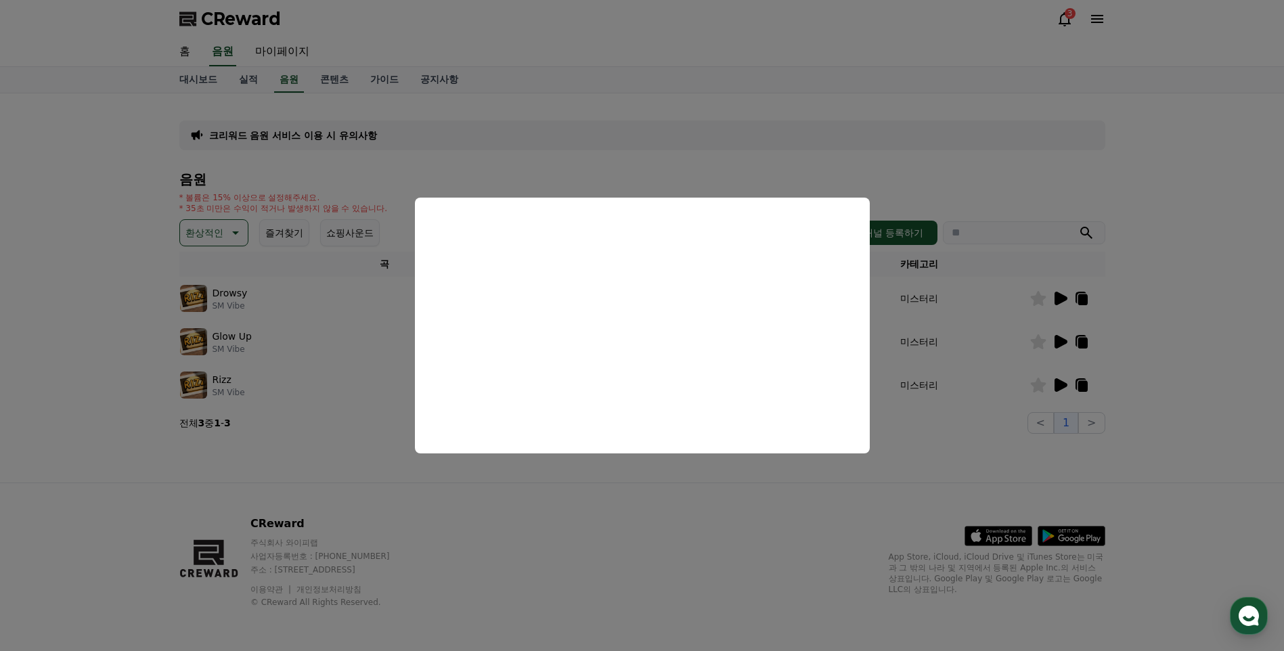
click at [1163, 362] on button "close modal" at bounding box center [642, 325] width 1284 height 651
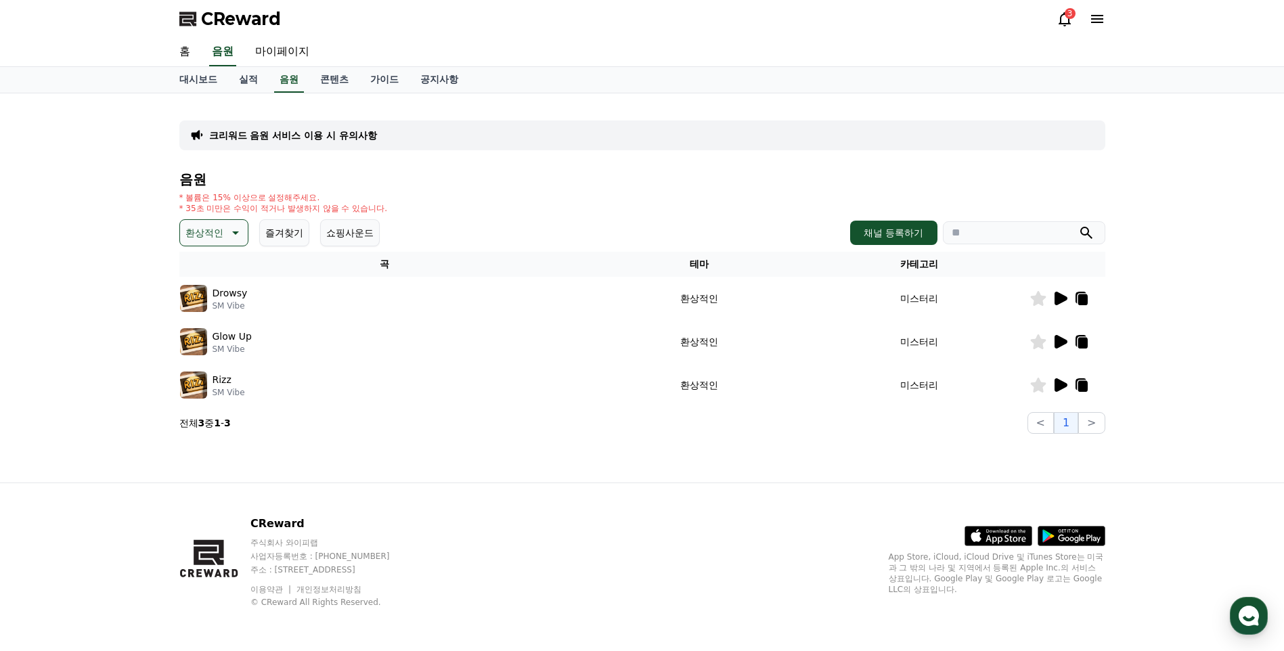
click at [1060, 336] on icon at bounding box center [1060, 342] width 16 height 16
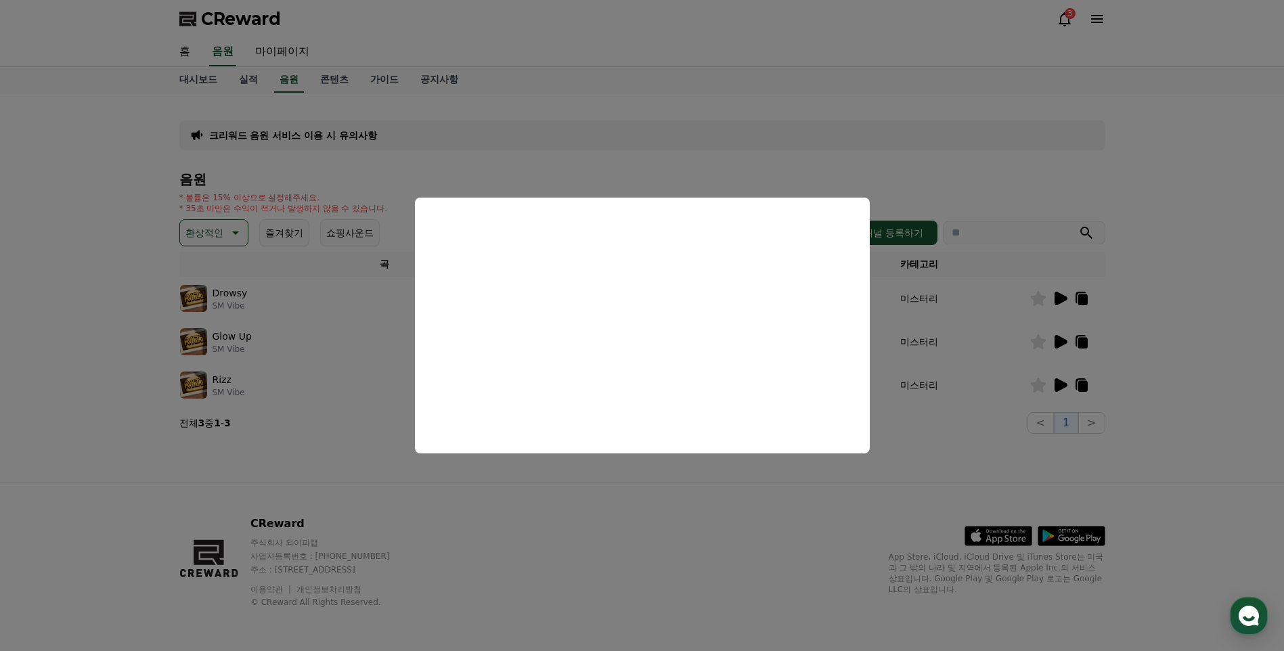
click at [761, 493] on button "close modal" at bounding box center [642, 325] width 1284 height 651
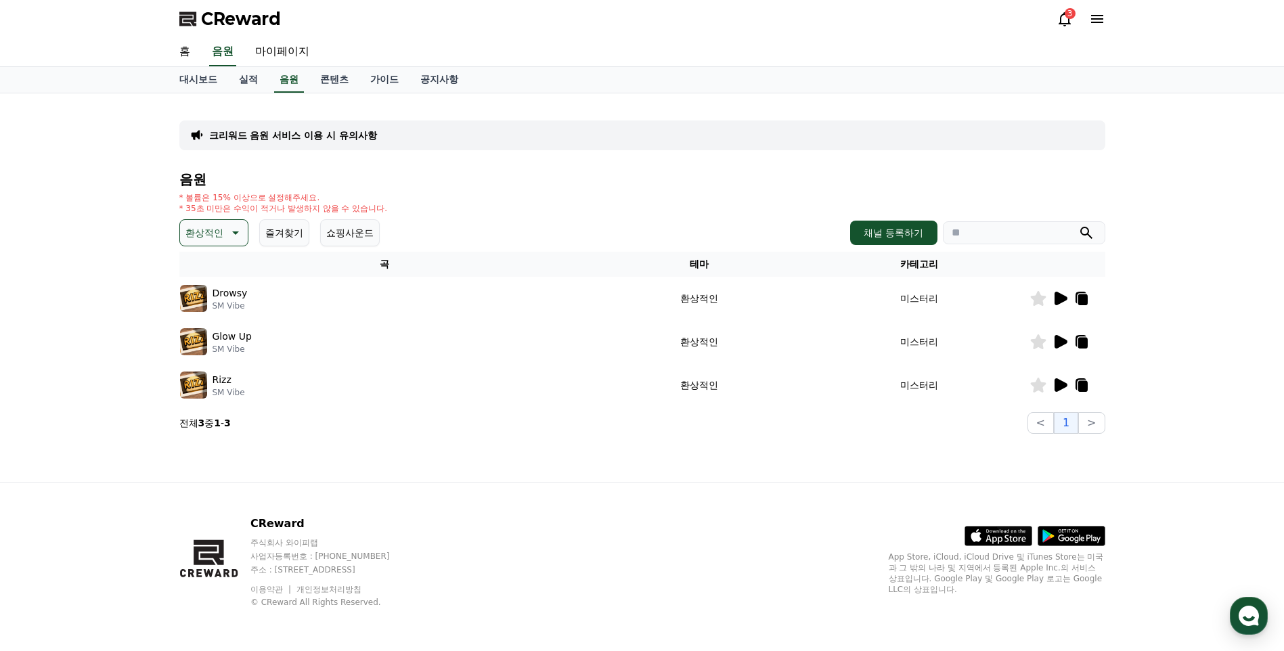
click at [1054, 376] on td at bounding box center [1067, 384] width 76 height 43
click at [1056, 382] on icon at bounding box center [1060, 385] width 13 height 14
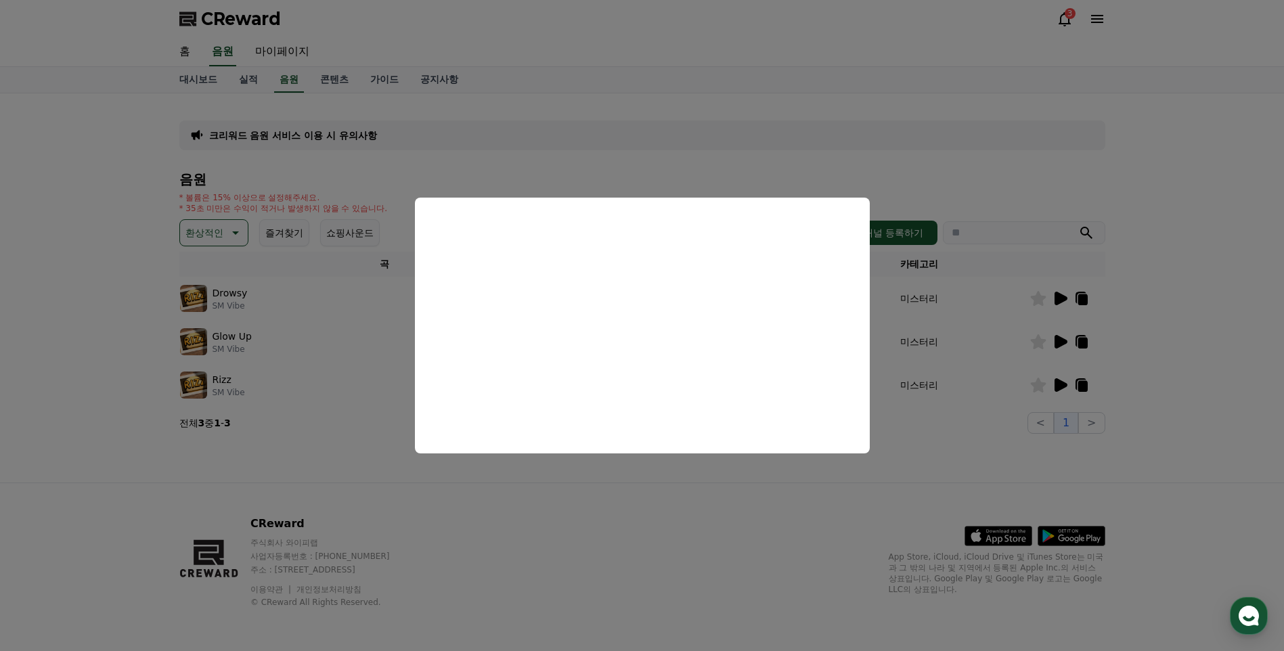
click at [221, 238] on button "close modal" at bounding box center [642, 325] width 1284 height 651
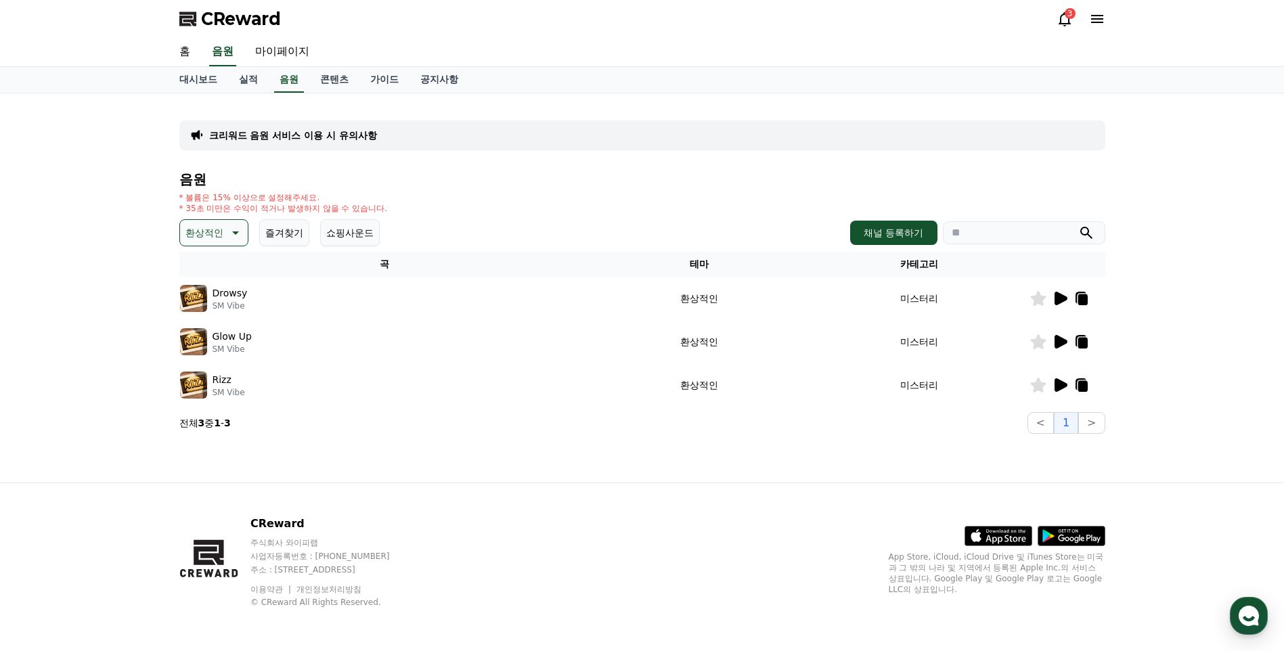
click at [1054, 300] on icon at bounding box center [1060, 298] width 16 height 16
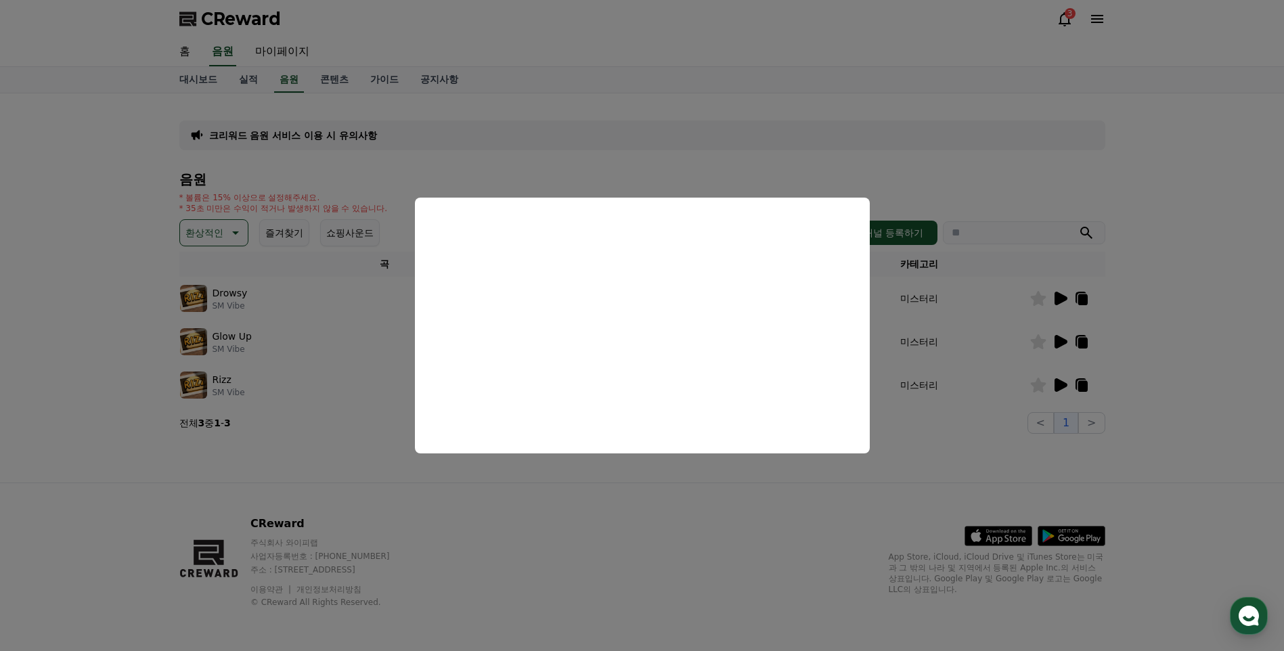
click at [694, 490] on button "close modal" at bounding box center [642, 325] width 1284 height 651
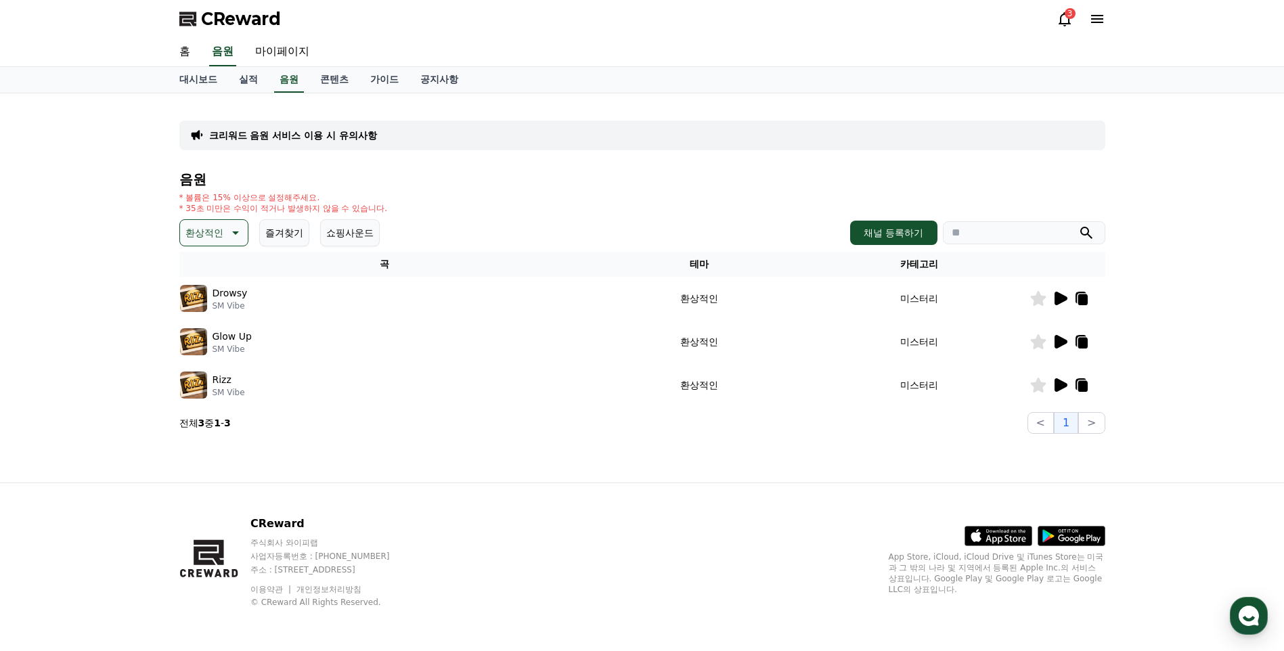
click at [234, 241] on button "환상적인" at bounding box center [213, 232] width 69 height 27
click at [210, 336] on button "호기심" at bounding box center [200, 339] width 39 height 30
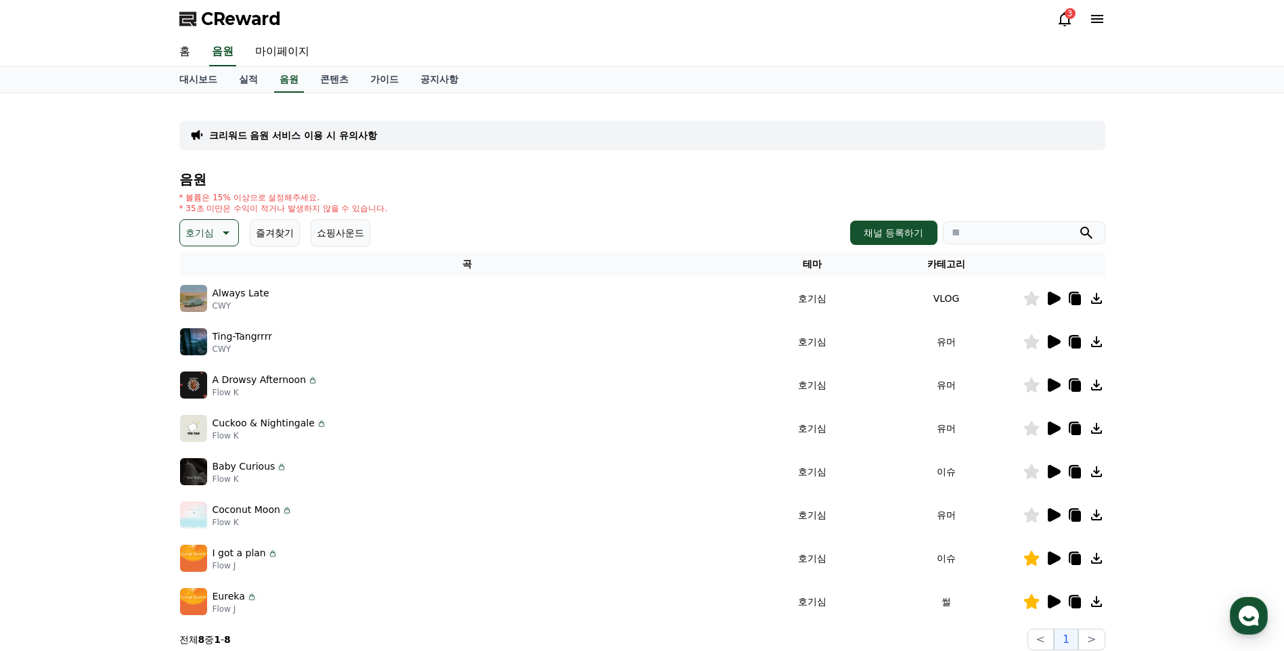
click at [1048, 294] on icon at bounding box center [1054, 299] width 13 height 14
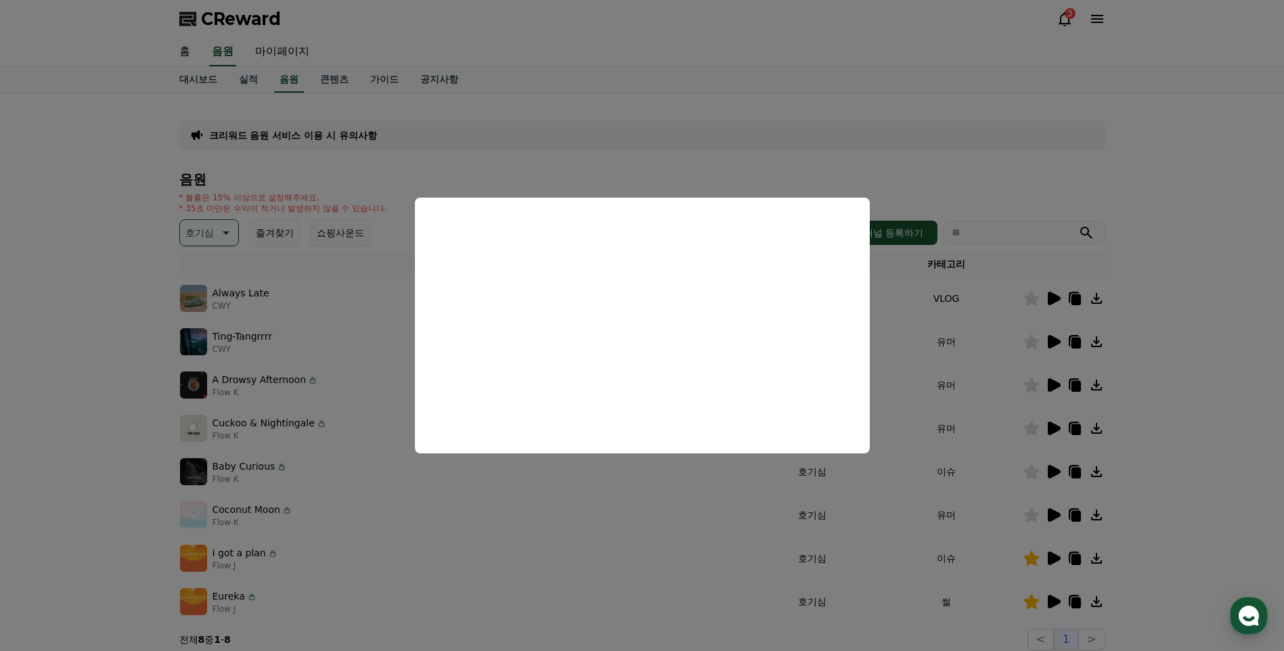
click at [1184, 356] on button "close modal" at bounding box center [642, 325] width 1284 height 651
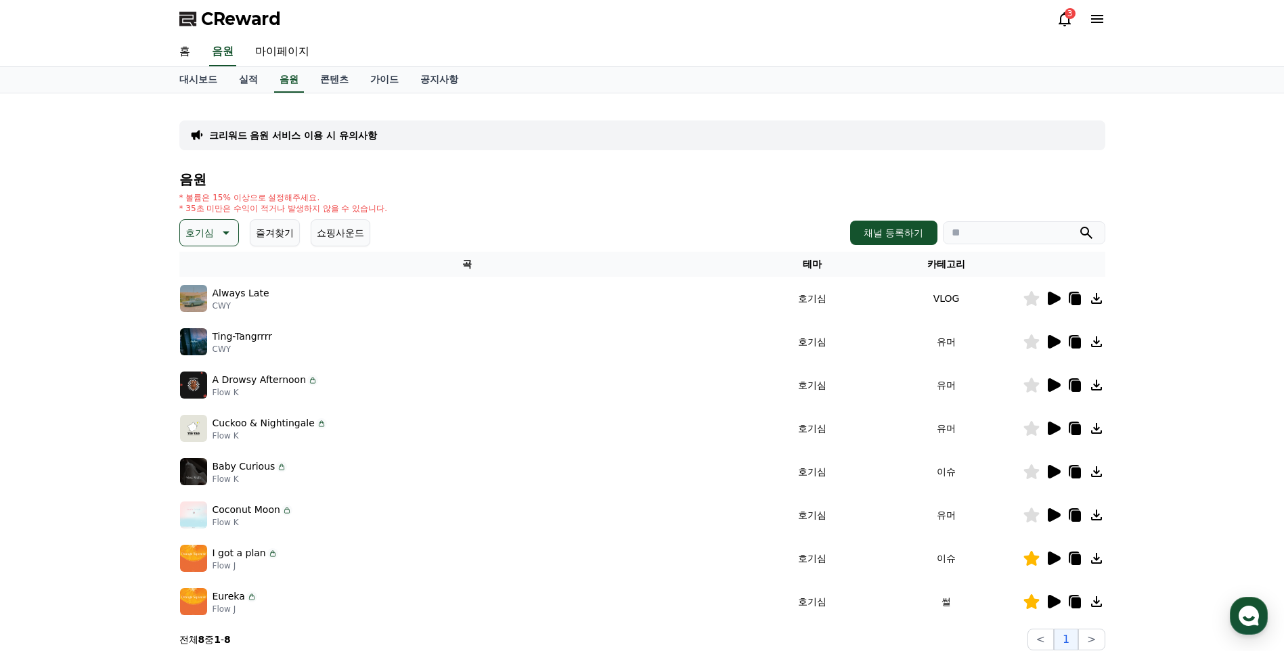
click at [1050, 338] on icon at bounding box center [1054, 342] width 13 height 14
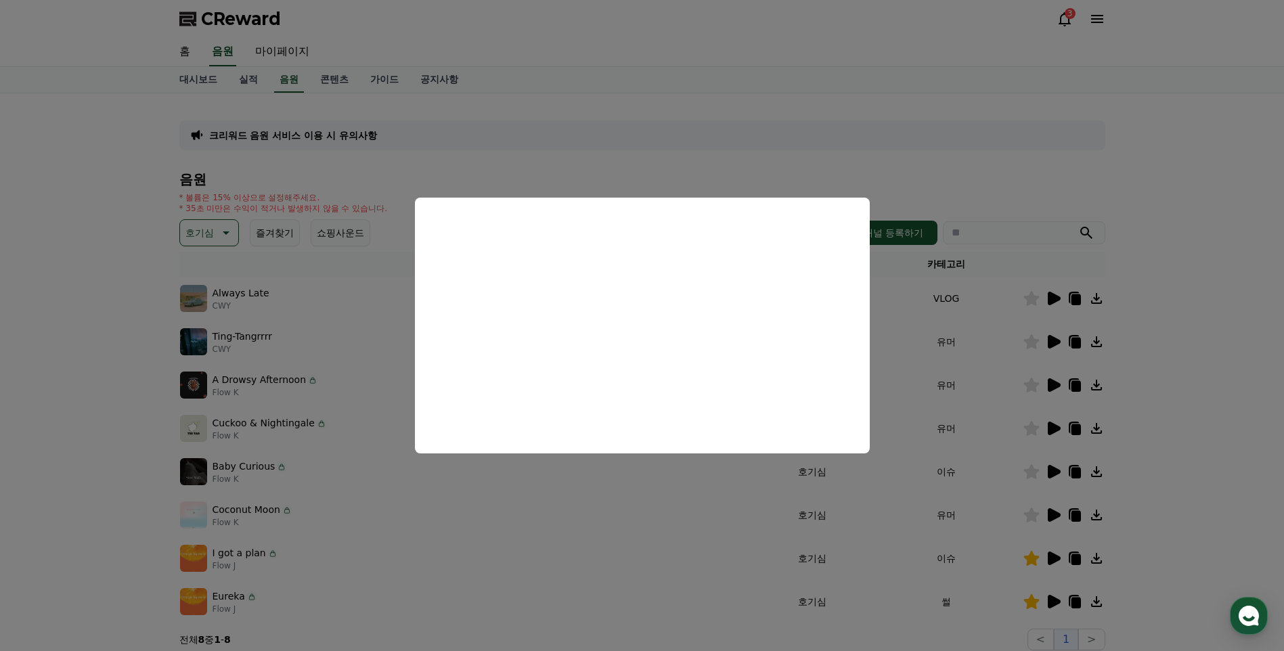
drag, startPoint x: 1194, startPoint y: 328, endPoint x: 1145, endPoint y: 334, distance: 49.1
click at [1193, 329] on button "close modal" at bounding box center [642, 325] width 1284 height 651
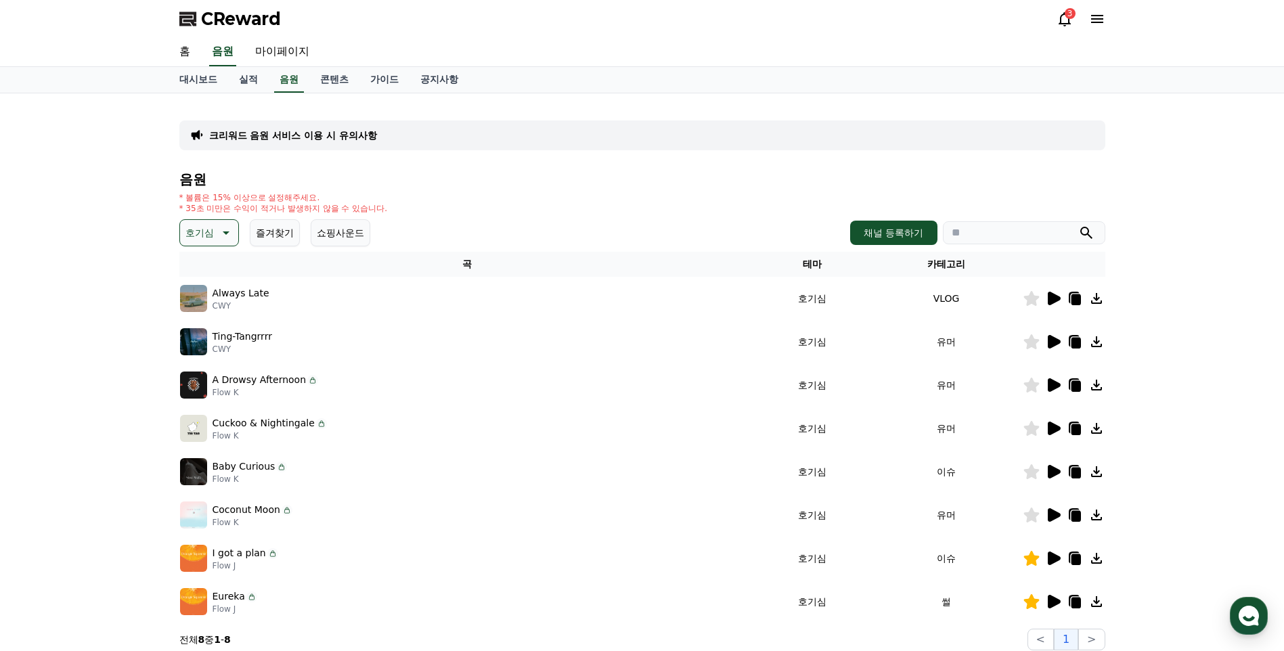
click at [1070, 338] on icon at bounding box center [1074, 341] width 11 height 12
